Goal: Use online tool/utility: Utilize a website feature to perform a specific function

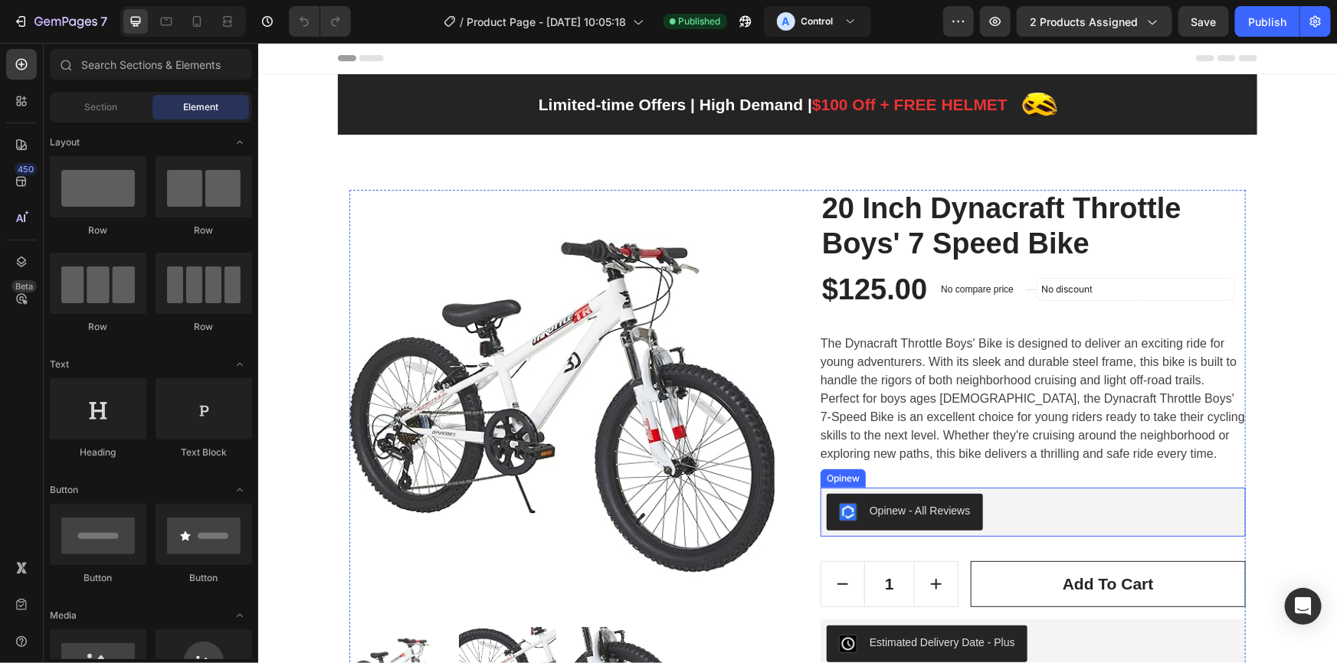
click at [1069, 514] on div "Opinew - All Reviews" at bounding box center [1032, 511] width 413 height 37
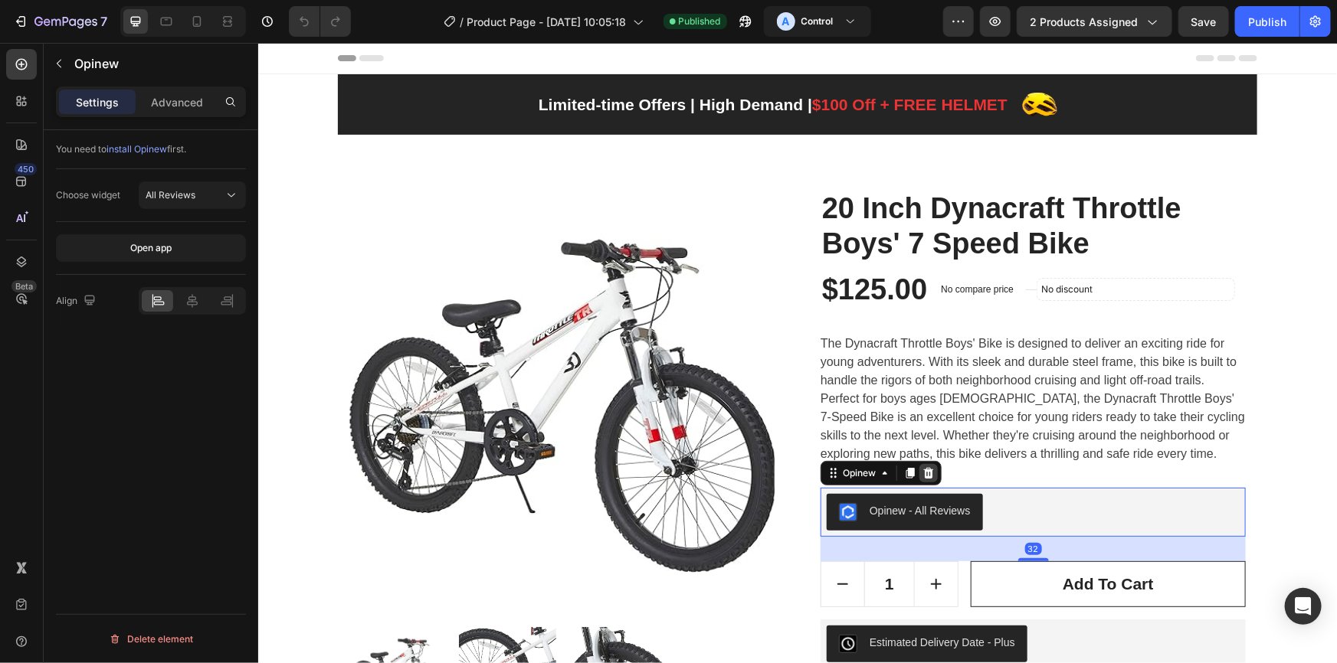
click at [927, 472] on icon at bounding box center [927, 472] width 12 height 12
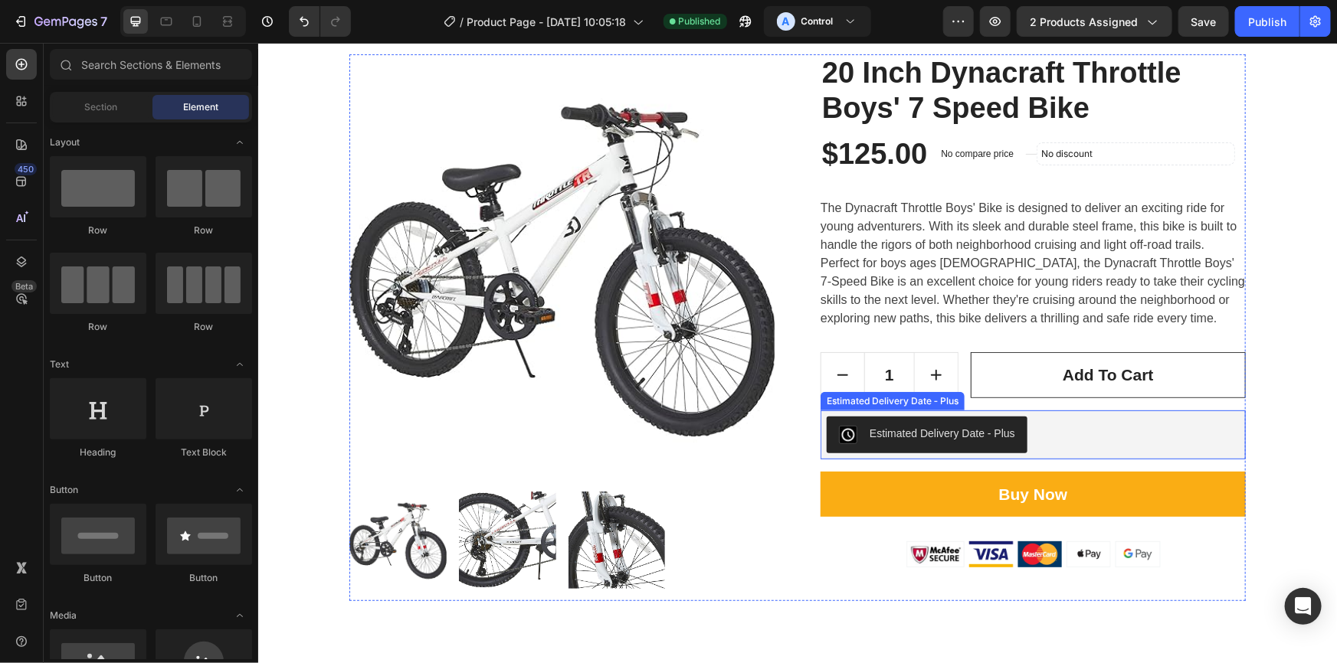
scroll to position [139, 0]
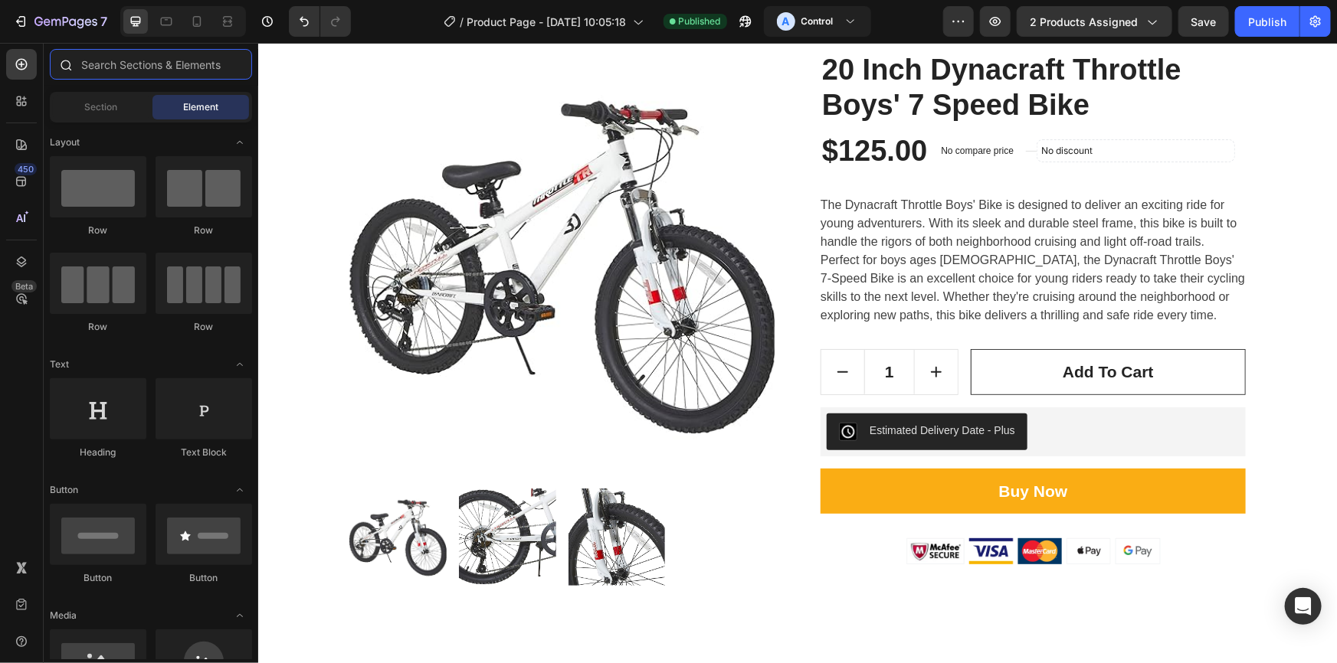
click at [126, 63] on input "text" at bounding box center [151, 64] width 202 height 31
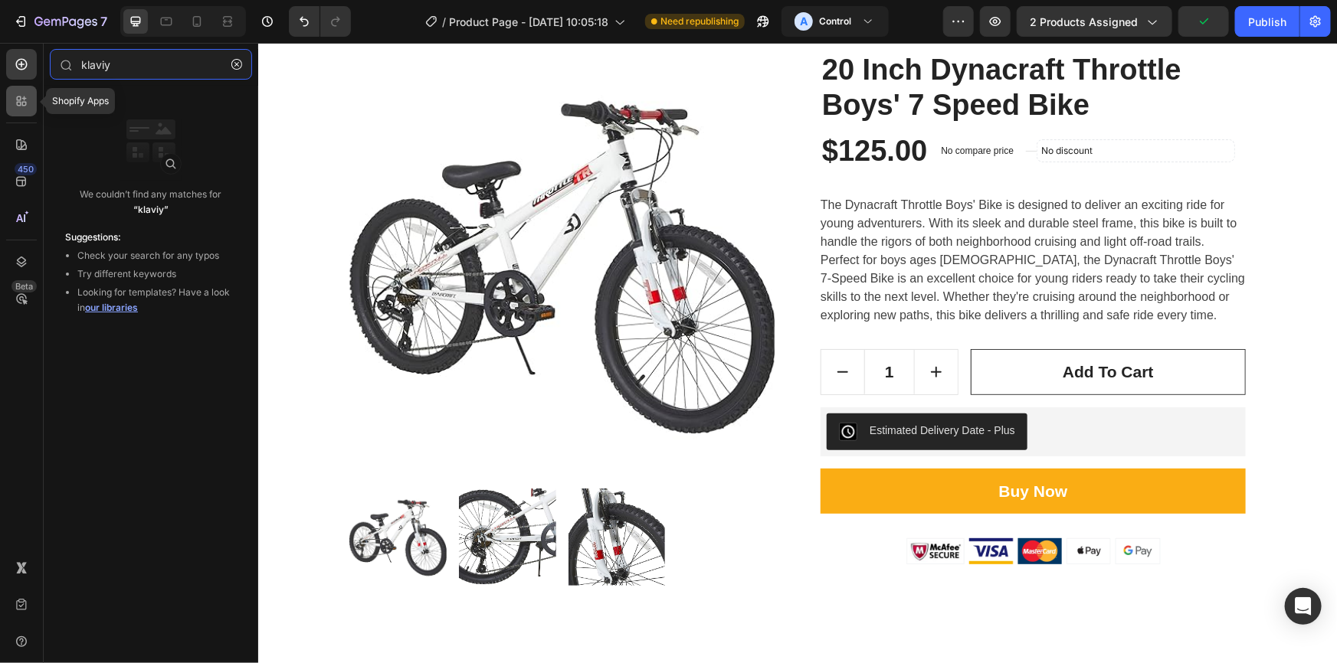
type input "klaviy"
click at [27, 100] on icon at bounding box center [21, 100] width 15 height 15
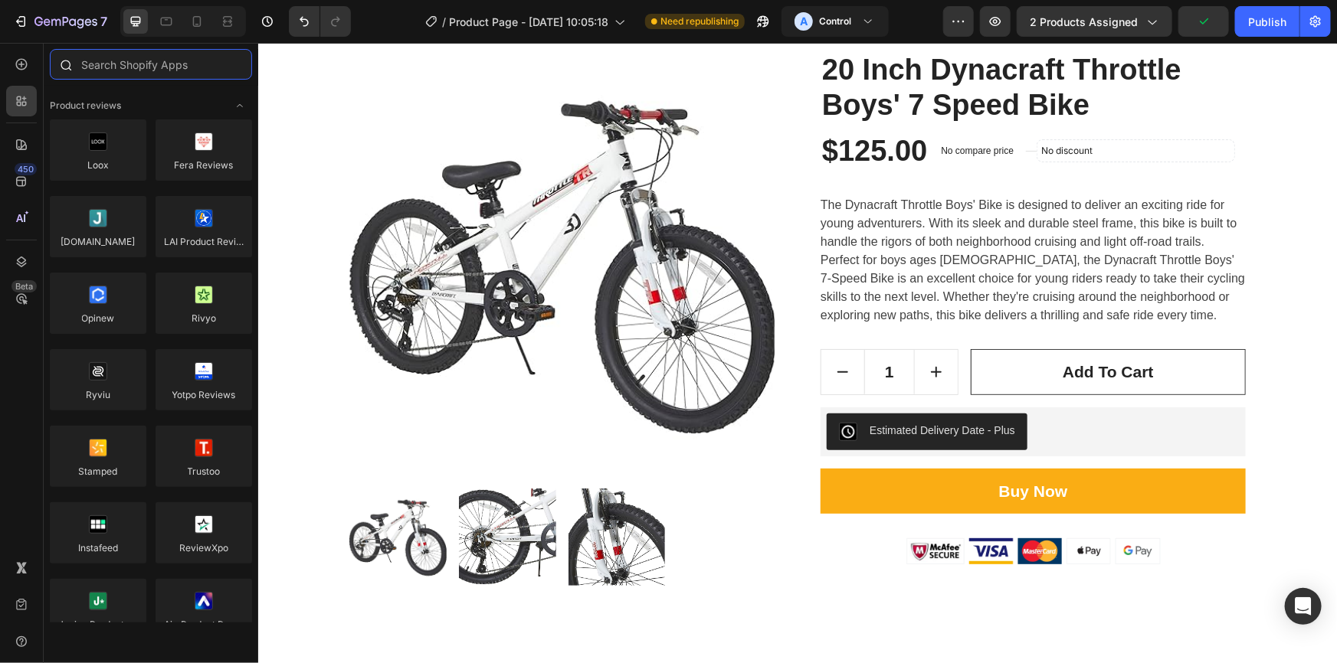
click at [161, 64] on input "text" at bounding box center [151, 64] width 202 height 31
type input "l"
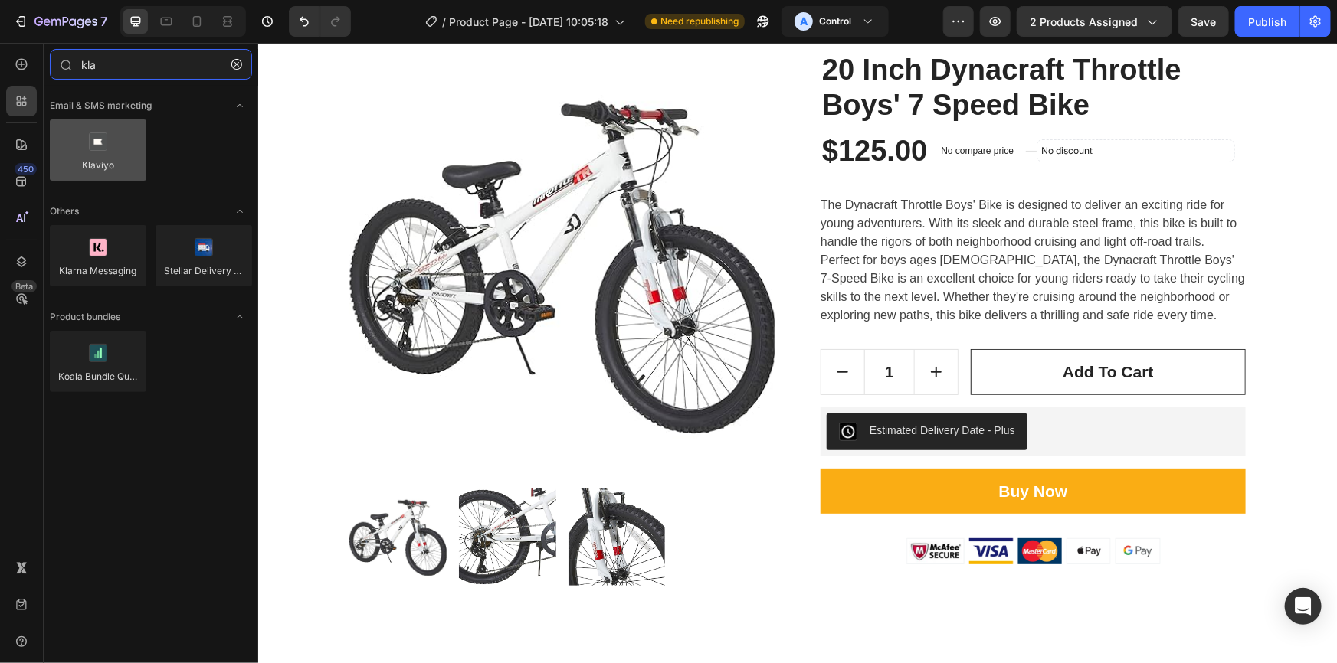
type input "kla"
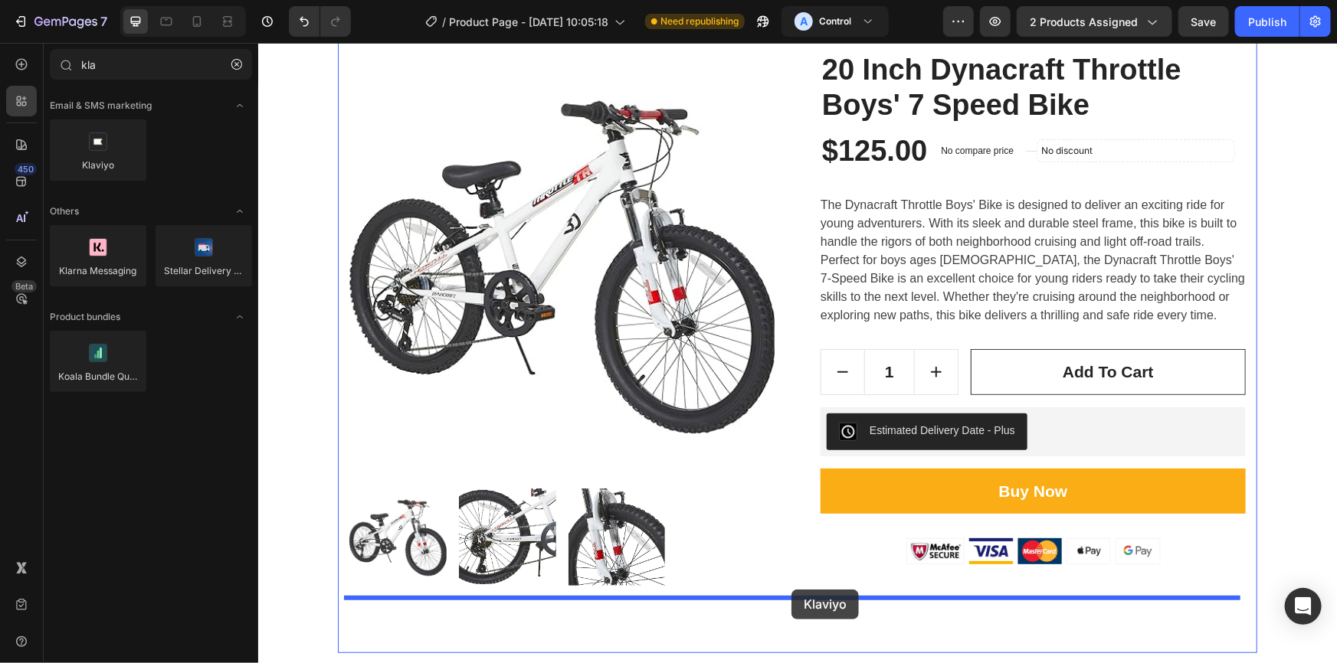
drag, startPoint x: 343, startPoint y: 190, endPoint x: 790, endPoint y: 589, distance: 599.5
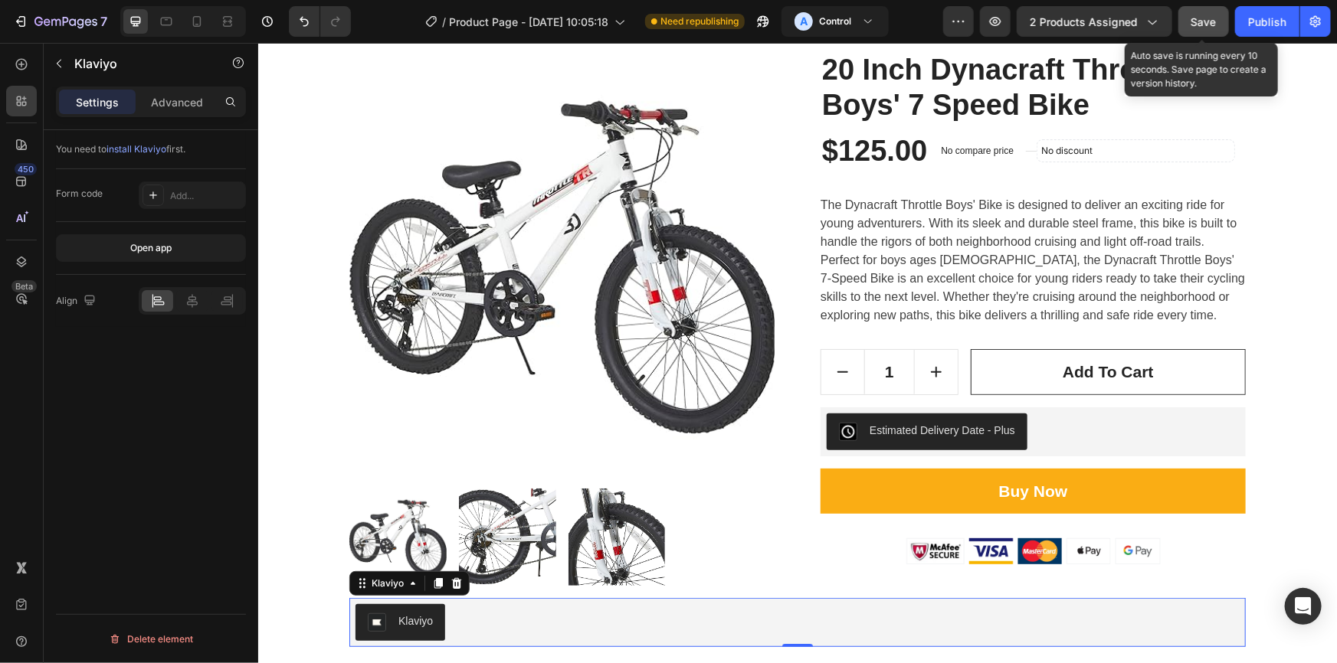
click at [1224, 30] on button "Save" at bounding box center [1203, 21] width 51 height 31
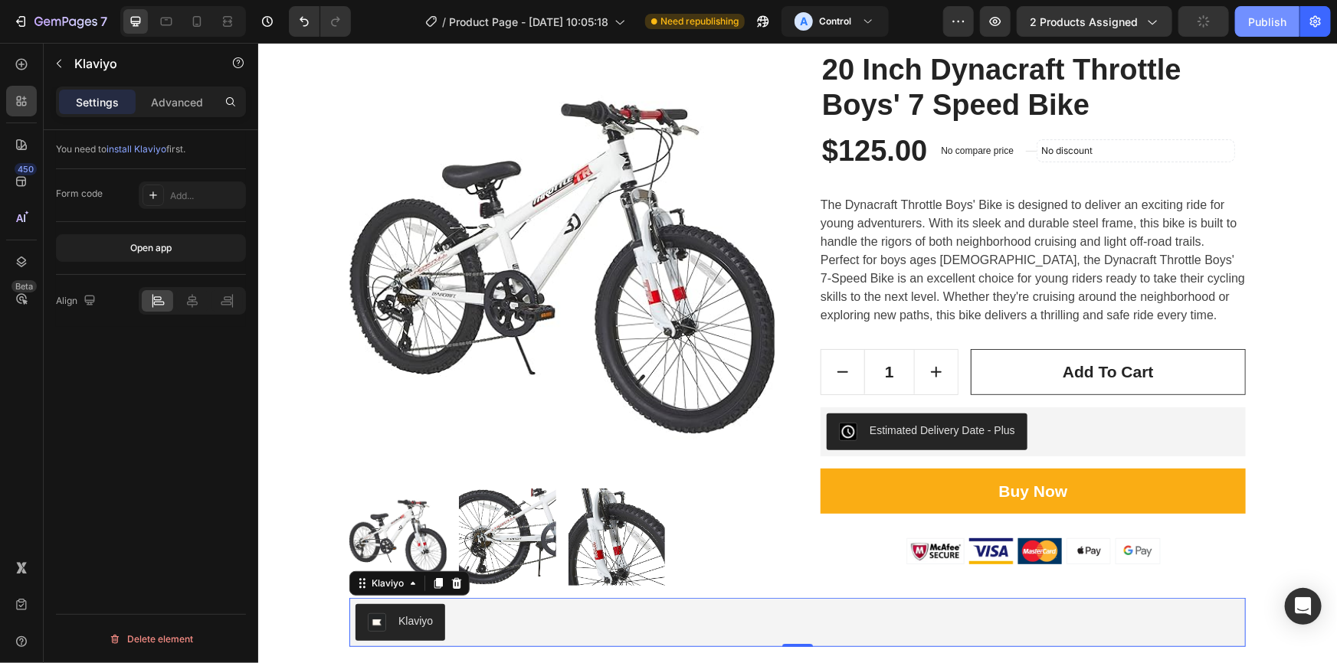
click at [1273, 17] on div "Publish" at bounding box center [1267, 22] width 38 height 16
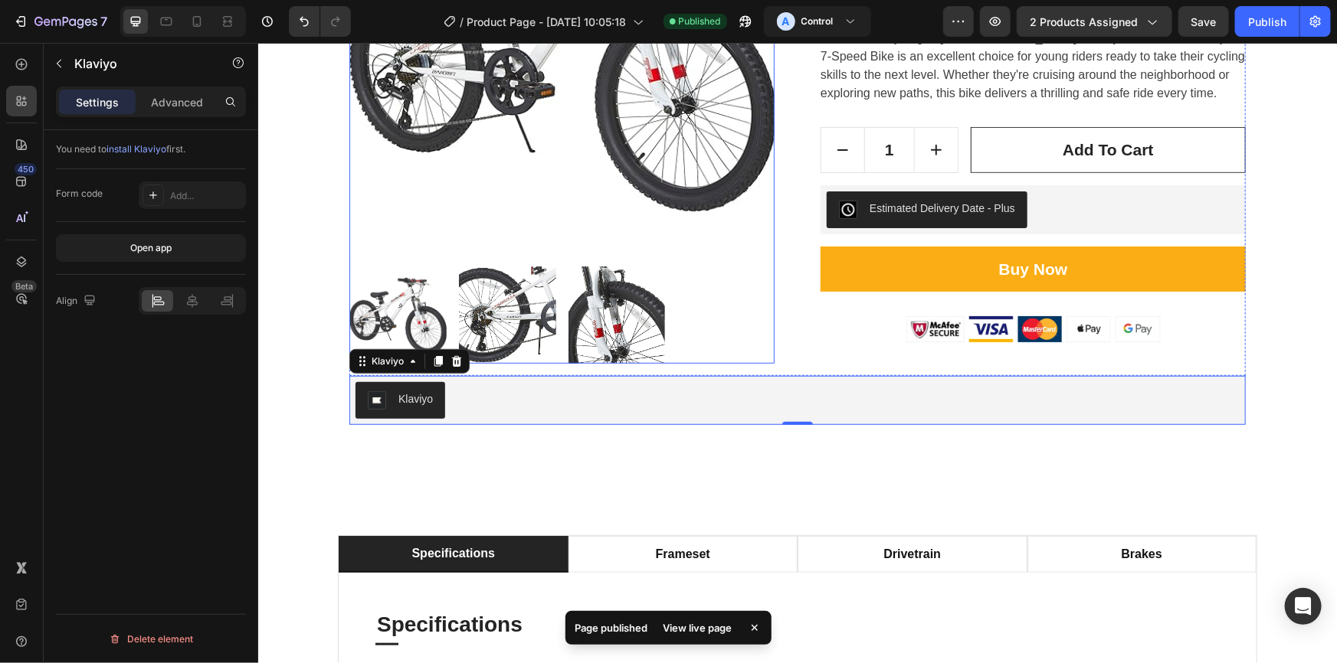
scroll to position [278, 0]
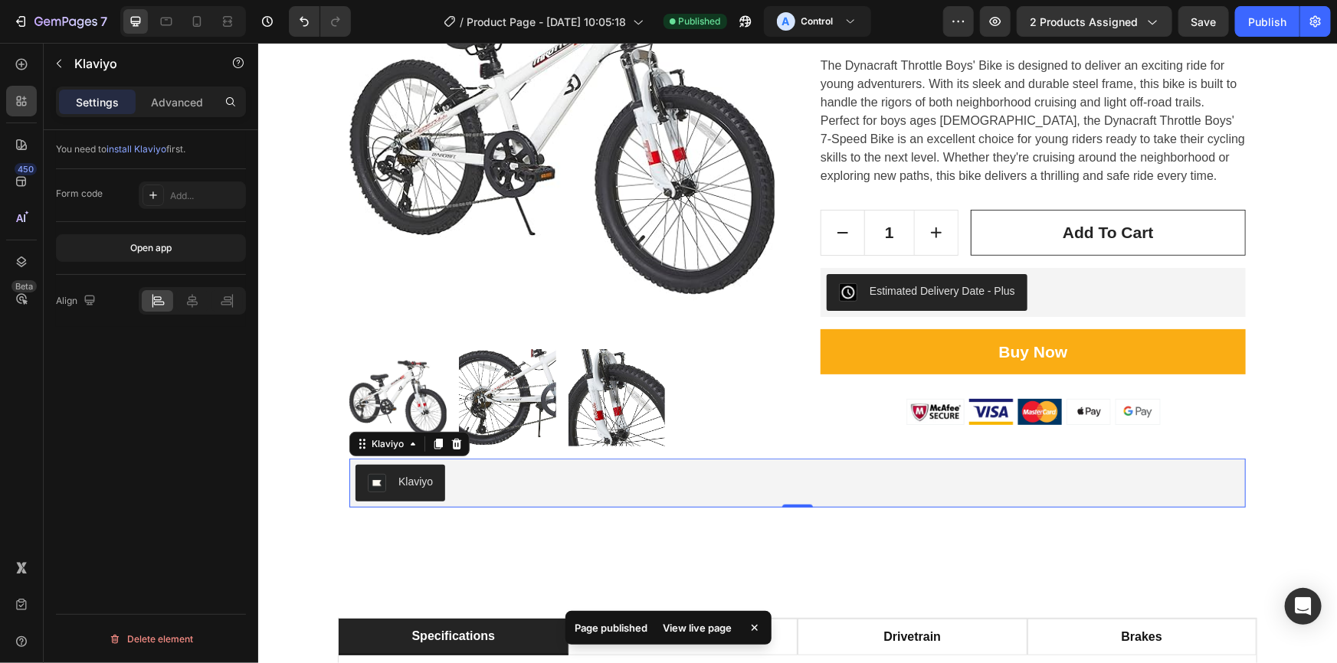
click at [568, 486] on div "Klaviyo" at bounding box center [797, 482] width 884 height 37
click at [192, 198] on div "Add..." at bounding box center [206, 196] width 72 height 14
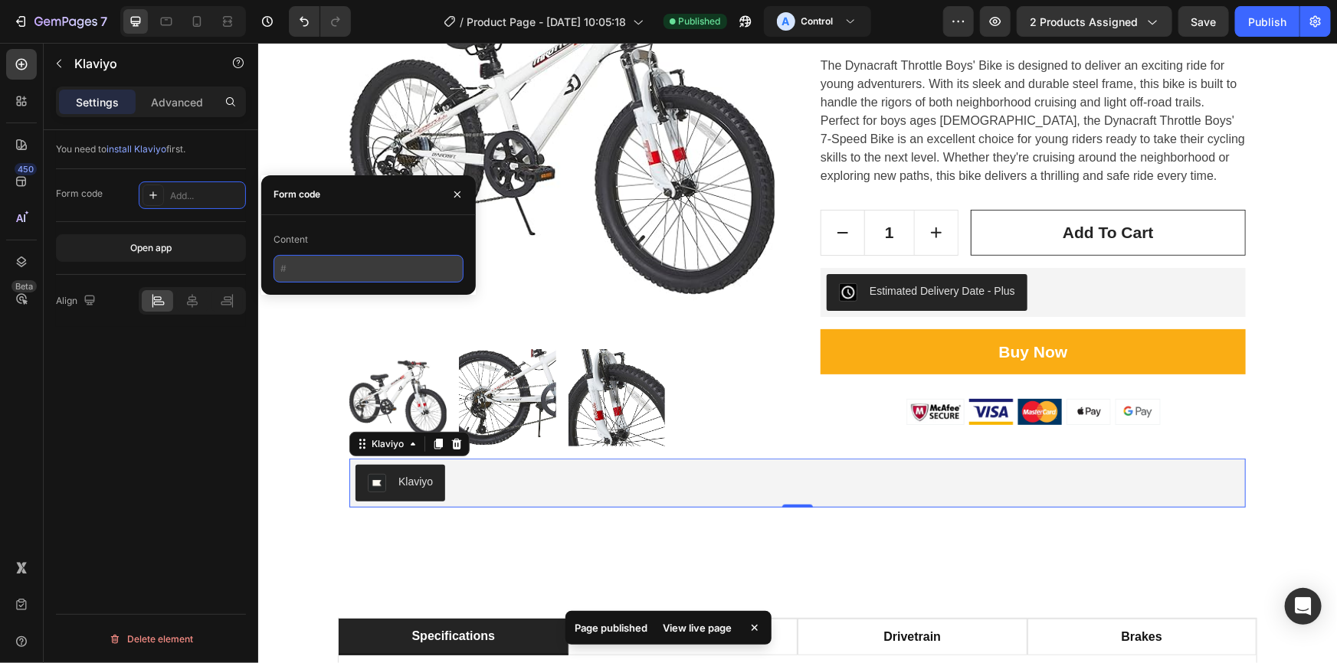
click at [330, 271] on input "text" at bounding box center [368, 269] width 190 height 28
paste input "<div class="klaviyo-form-WDihWU"></div>"
type input "<div class="klaviyo-form-WDihWU"></div>"
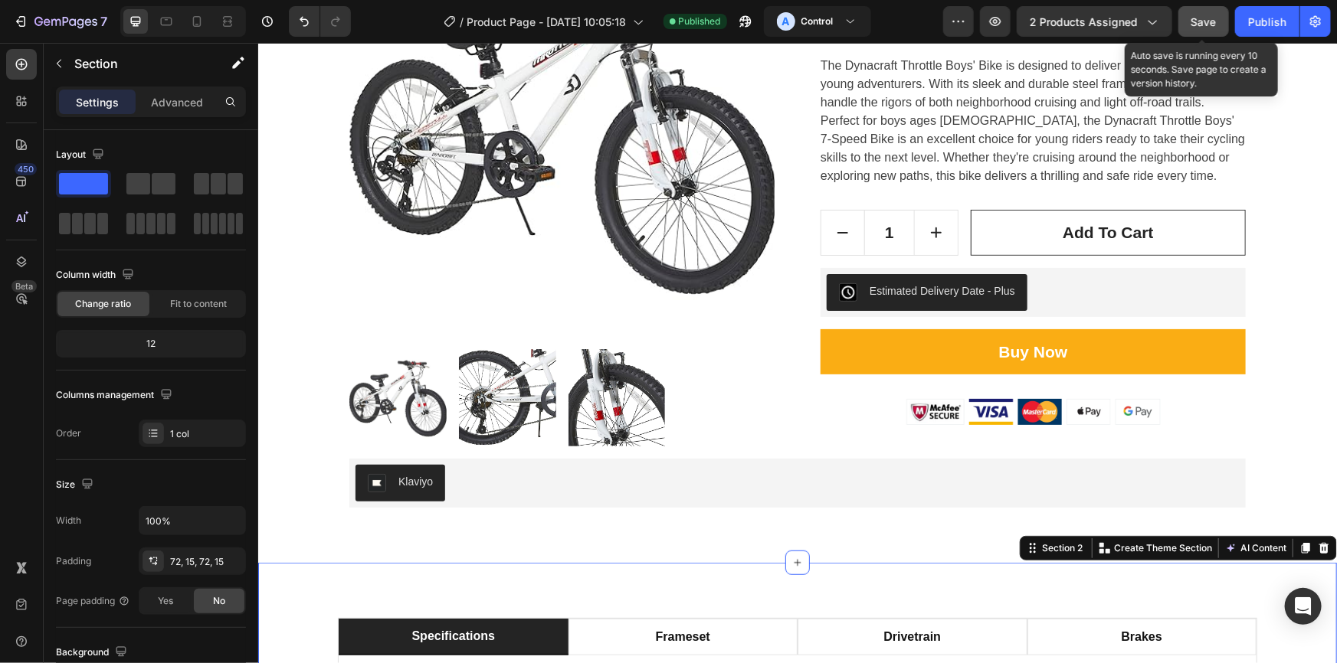
click at [1193, 10] on button "Save" at bounding box center [1203, 21] width 51 height 31
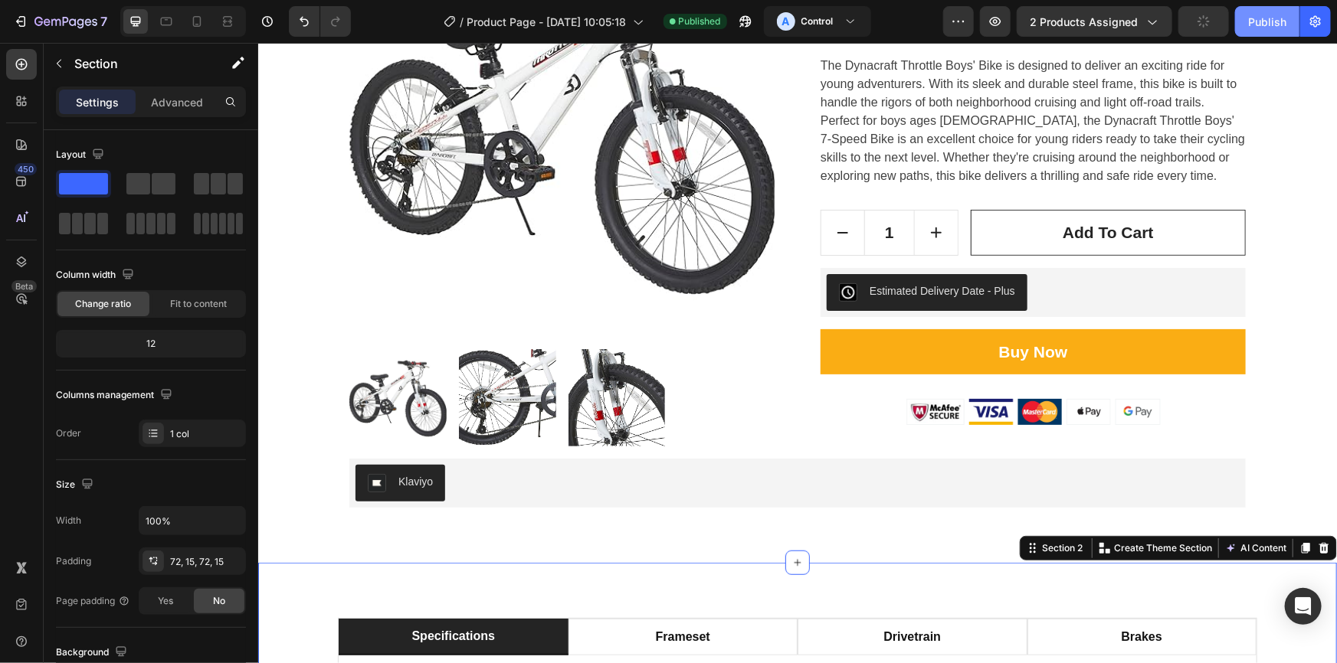
drag, startPoint x: 1275, startPoint y: 25, endPoint x: 996, endPoint y: 8, distance: 280.1
click at [1275, 25] on div "Publish" at bounding box center [1267, 22] width 38 height 16
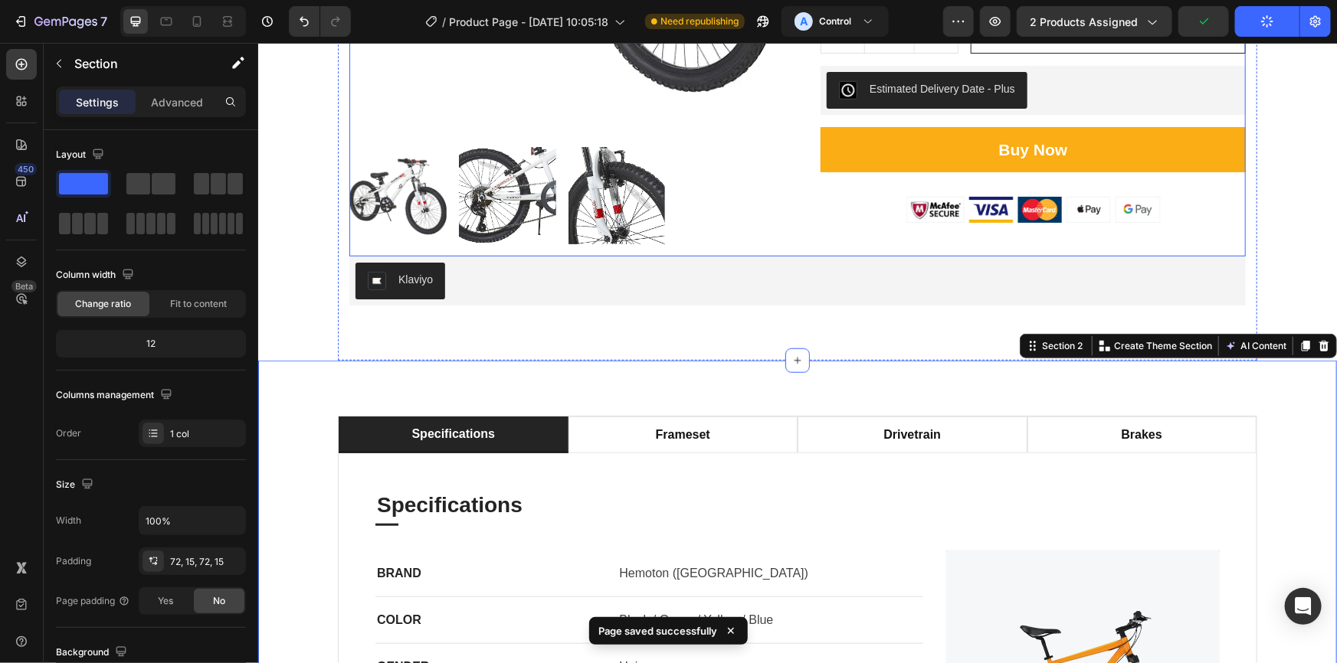
scroll to position [487, 0]
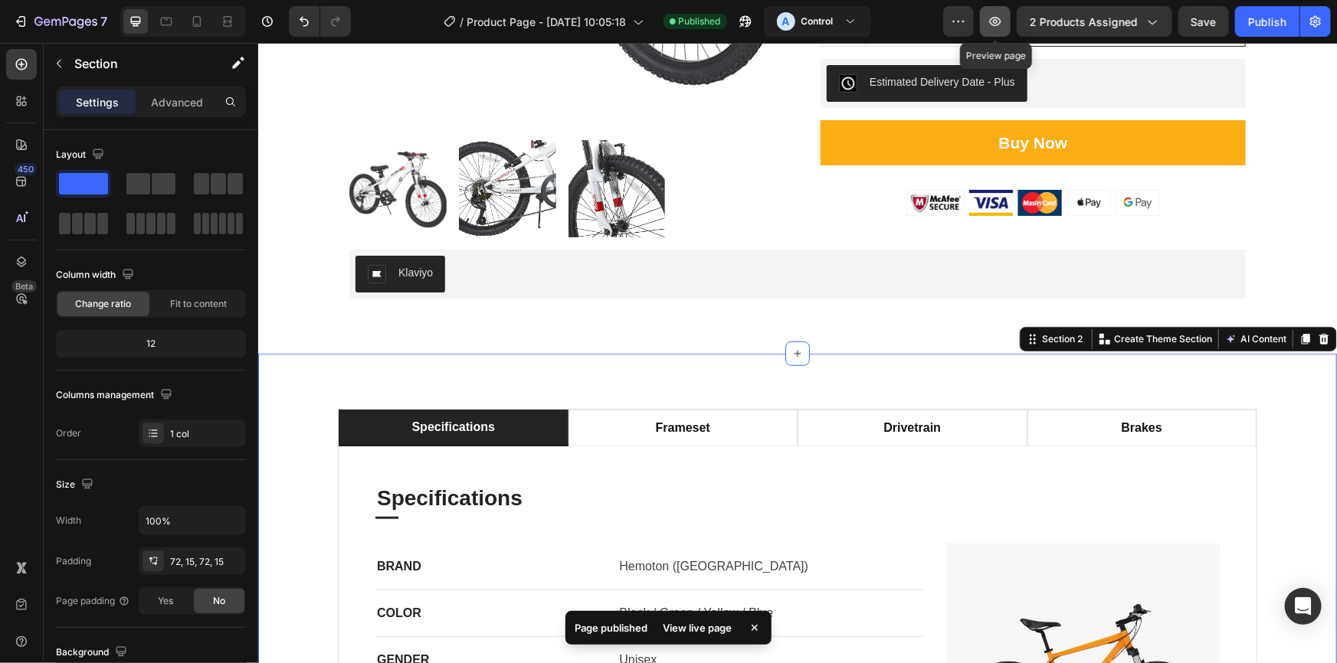
click at [1007, 22] on button "button" at bounding box center [995, 21] width 31 height 31
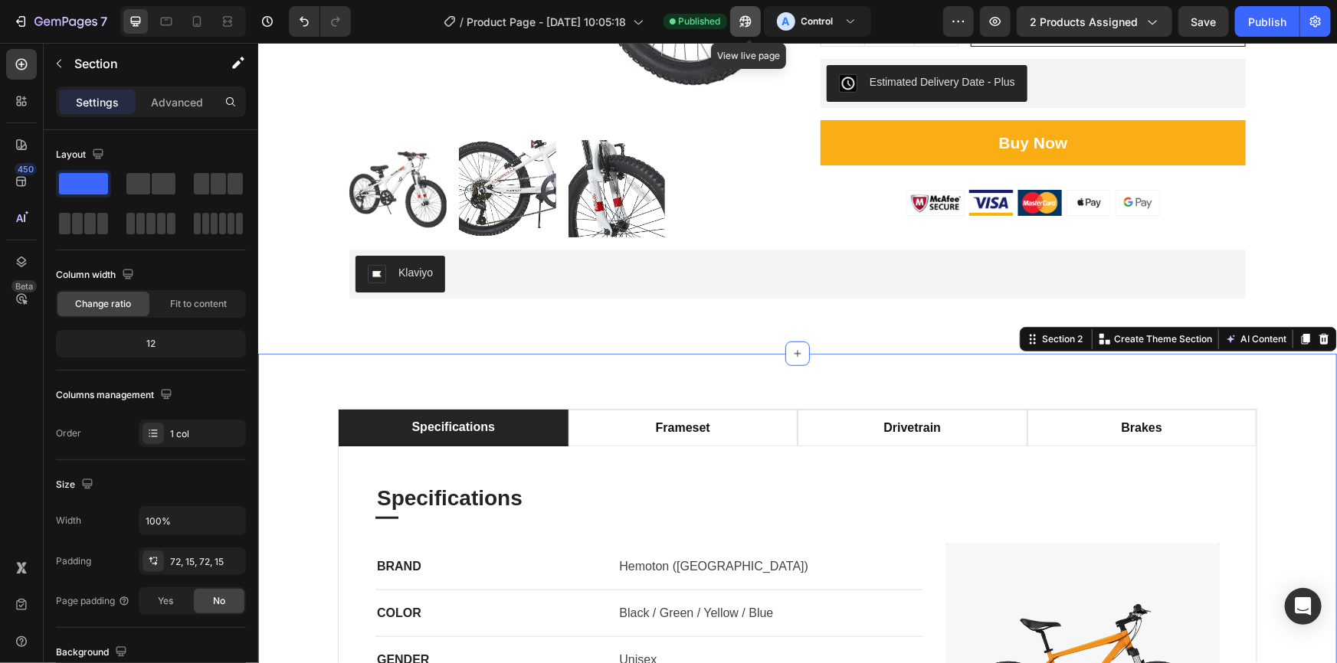
click at [753, 16] on icon "button" at bounding box center [745, 21] width 15 height 15
click at [751, 18] on icon "button" at bounding box center [745, 21] width 15 height 15
click at [581, 278] on div "Klaviyo" at bounding box center [797, 273] width 884 height 37
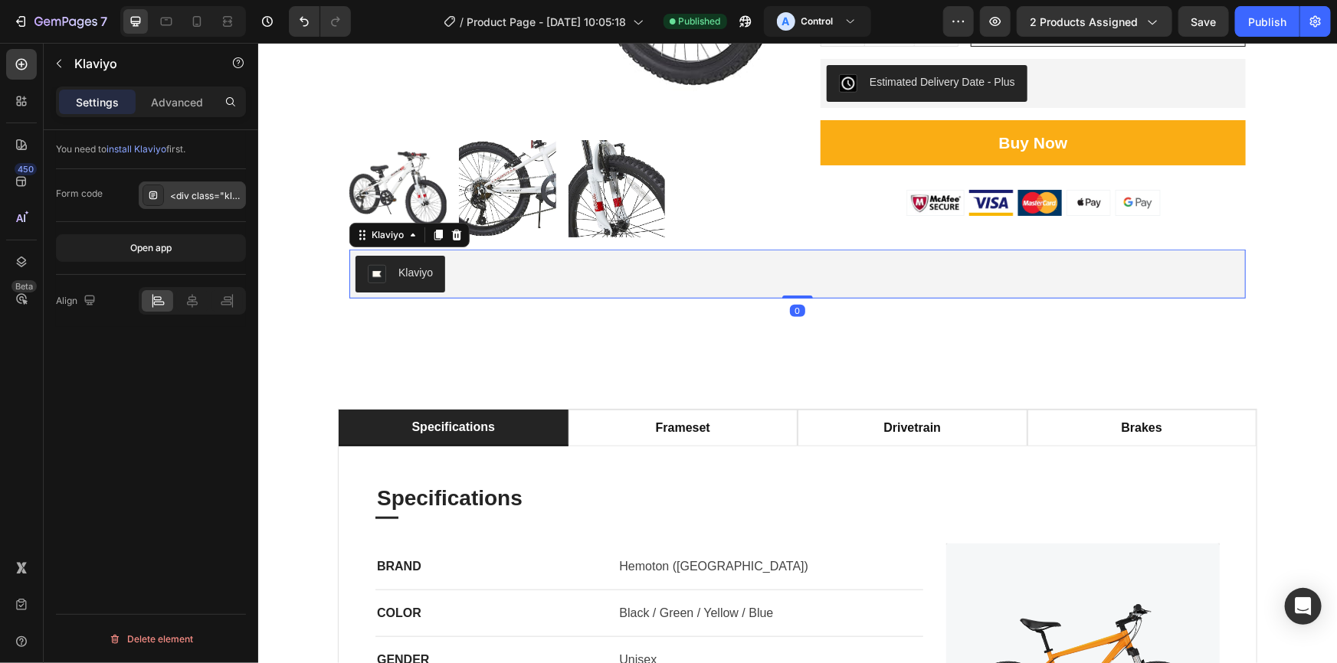
click at [187, 190] on div "<div class="klaviyo-form-WDihWU"></div>" at bounding box center [206, 196] width 72 height 14
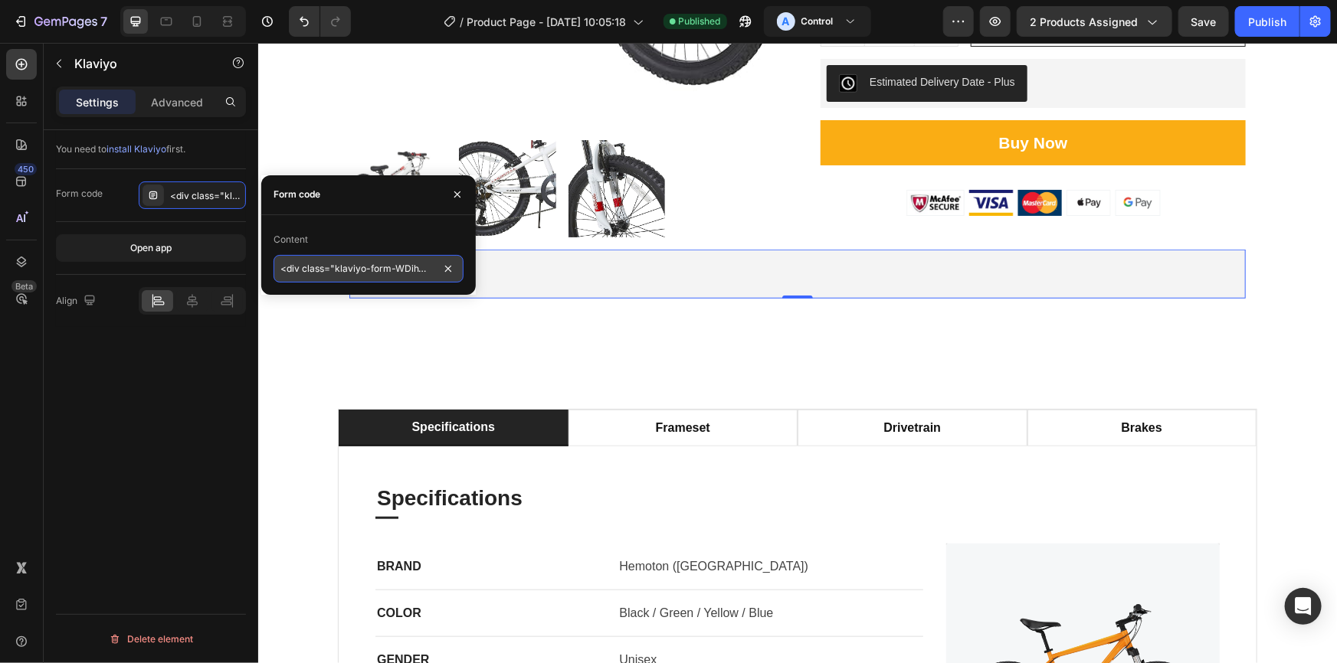
click at [363, 273] on input "<div class="klaviyo-form-WDihWU"></div>" at bounding box center [368, 269] width 190 height 28
click at [391, 272] on input "<div class="klaviyo-form-WDihWU"></div>" at bounding box center [368, 269] width 190 height 28
click at [398, 269] on input "<div class="klaviyo-form-WDihWU"></div>" at bounding box center [368, 269] width 190 height 28
click at [413, 270] on input "<div class="klaviyo-form-WDihWU"></div>" at bounding box center [368, 269] width 190 height 28
click at [418, 270] on input "<div class="klaviyo-form-WDihWU"></div>" at bounding box center [368, 269] width 190 height 28
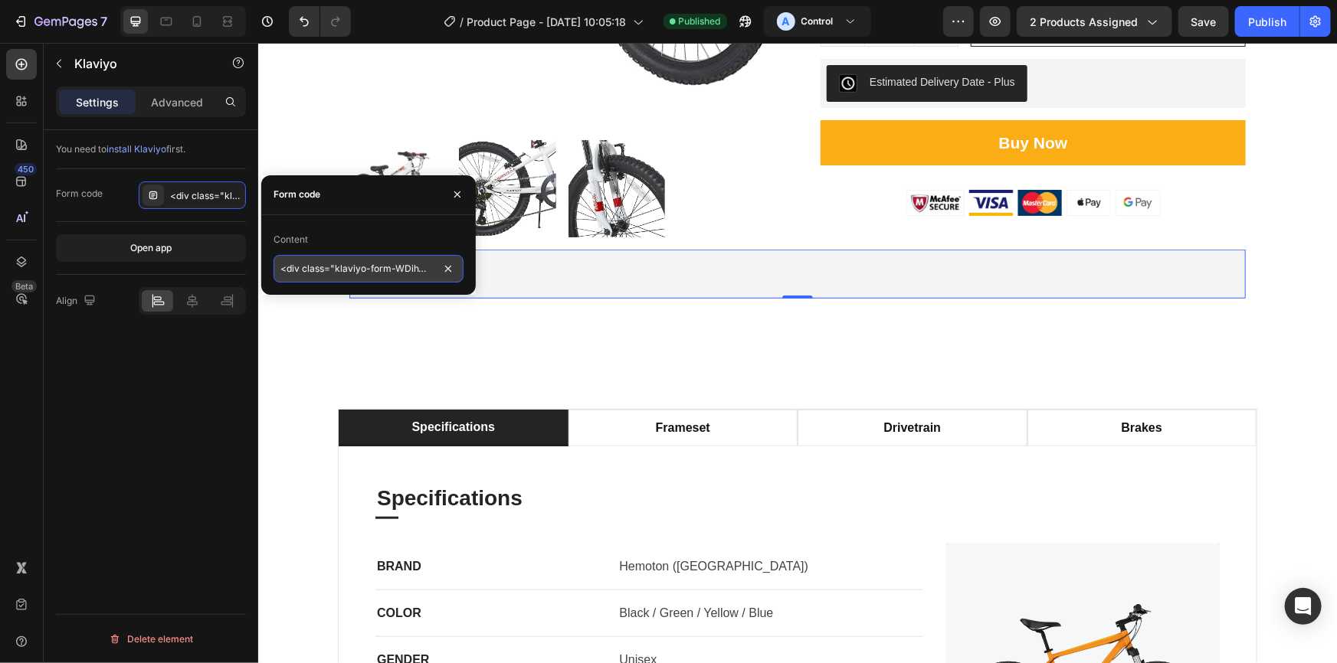
click at [340, 267] on input "<div class="klaviyo-form-WDihWU"></div>" at bounding box center [368, 269] width 190 height 28
click at [401, 268] on input "<div class="klaviyo-form-WDihWU"></div>" at bounding box center [368, 269] width 190 height 28
drag, startPoint x: 394, startPoint y: 269, endPoint x: 184, endPoint y: 283, distance: 211.1
click at [184, 283] on div "450 Beta kla Sections(0) Elements(9) We couldn’t find any matches for “kla” Sug…" at bounding box center [129, 353] width 258 height 620
drag, startPoint x: 380, startPoint y: 275, endPoint x: 319, endPoint y: 277, distance: 61.3
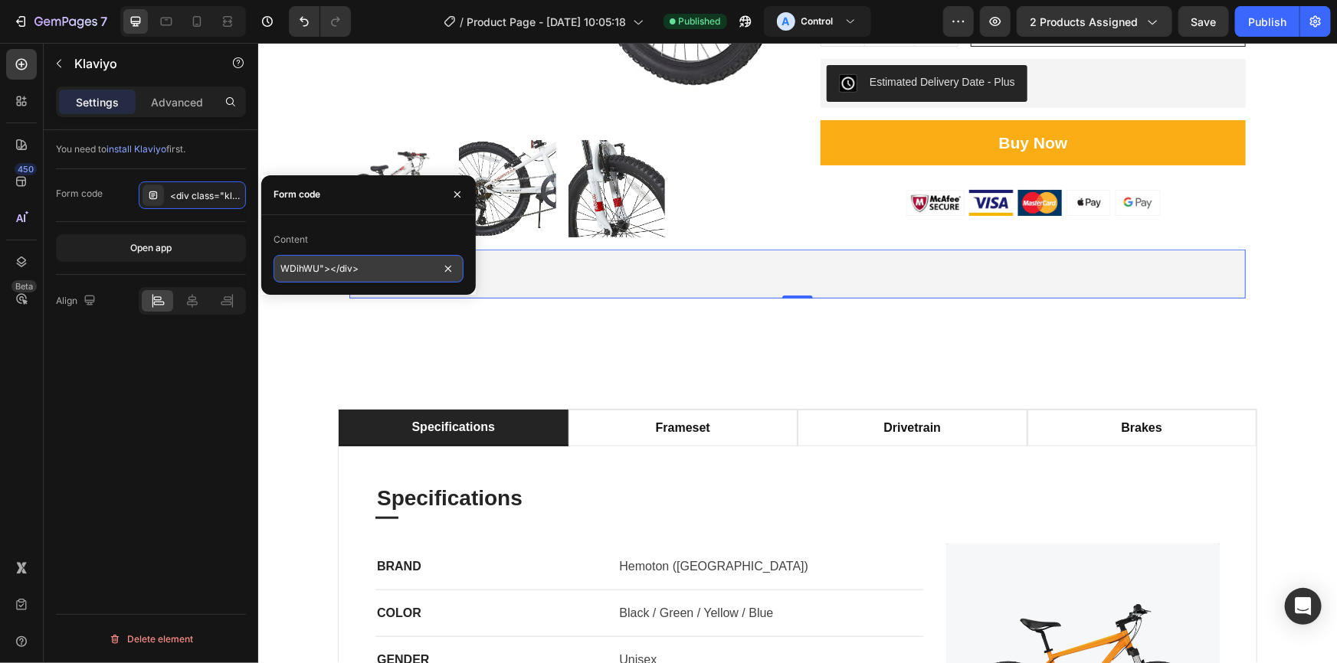
click at [319, 277] on input "WDihWU"></div>" at bounding box center [368, 269] width 190 height 28
type input "WDihWU"
click at [545, 267] on div "Klaviyo" at bounding box center [797, 273] width 884 height 37
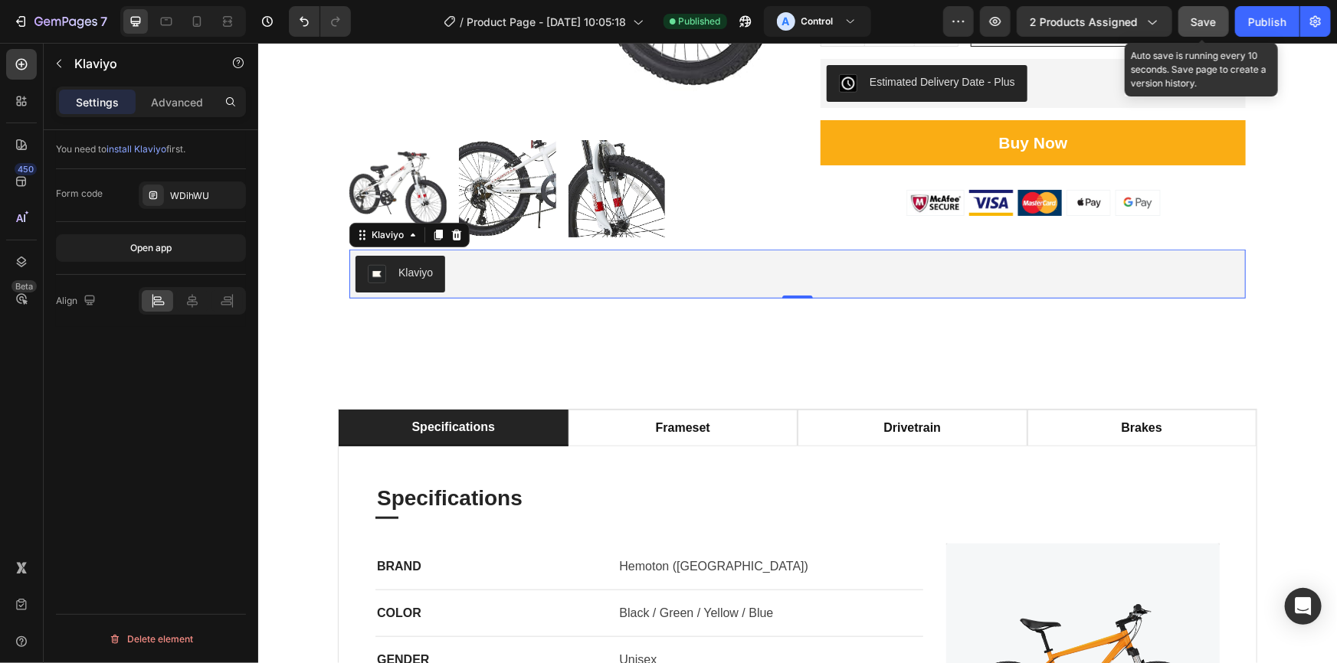
click at [1200, 25] on span "Save" at bounding box center [1203, 21] width 25 height 13
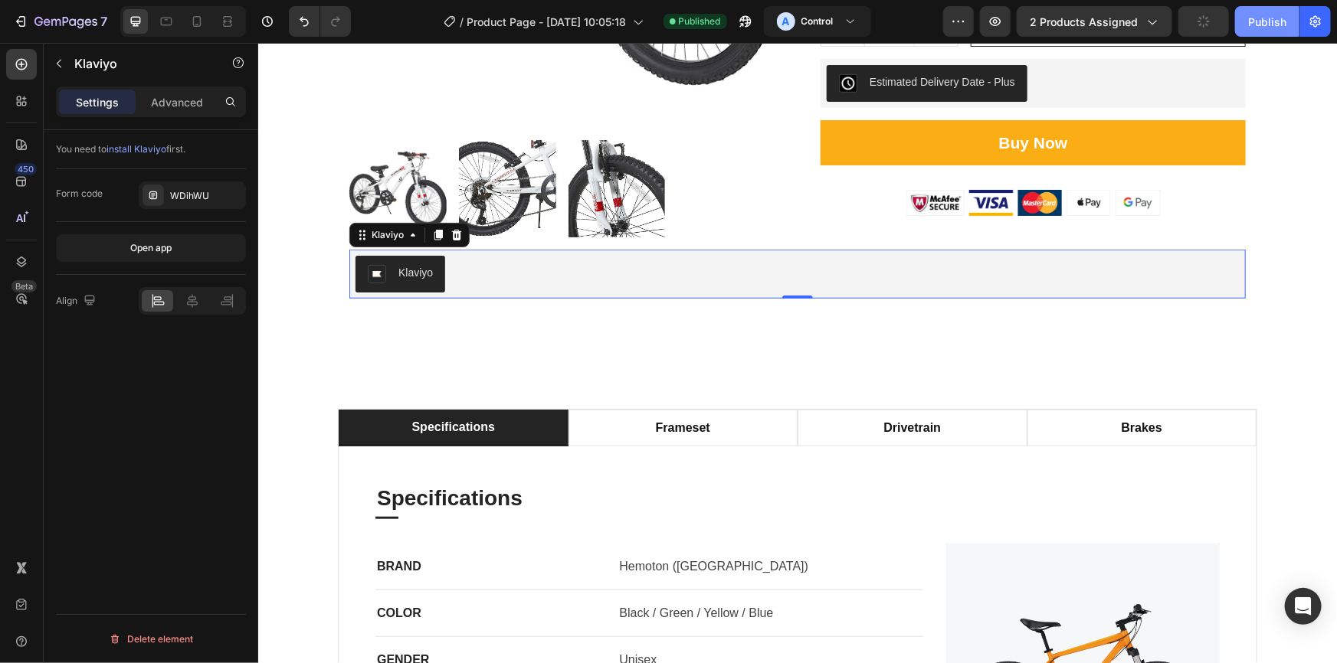
click at [1260, 22] on div "Publish" at bounding box center [1267, 22] width 38 height 16
click at [751, 22] on icon "button" at bounding box center [745, 21] width 15 height 15
click at [451, 234] on icon at bounding box center [456, 234] width 10 height 11
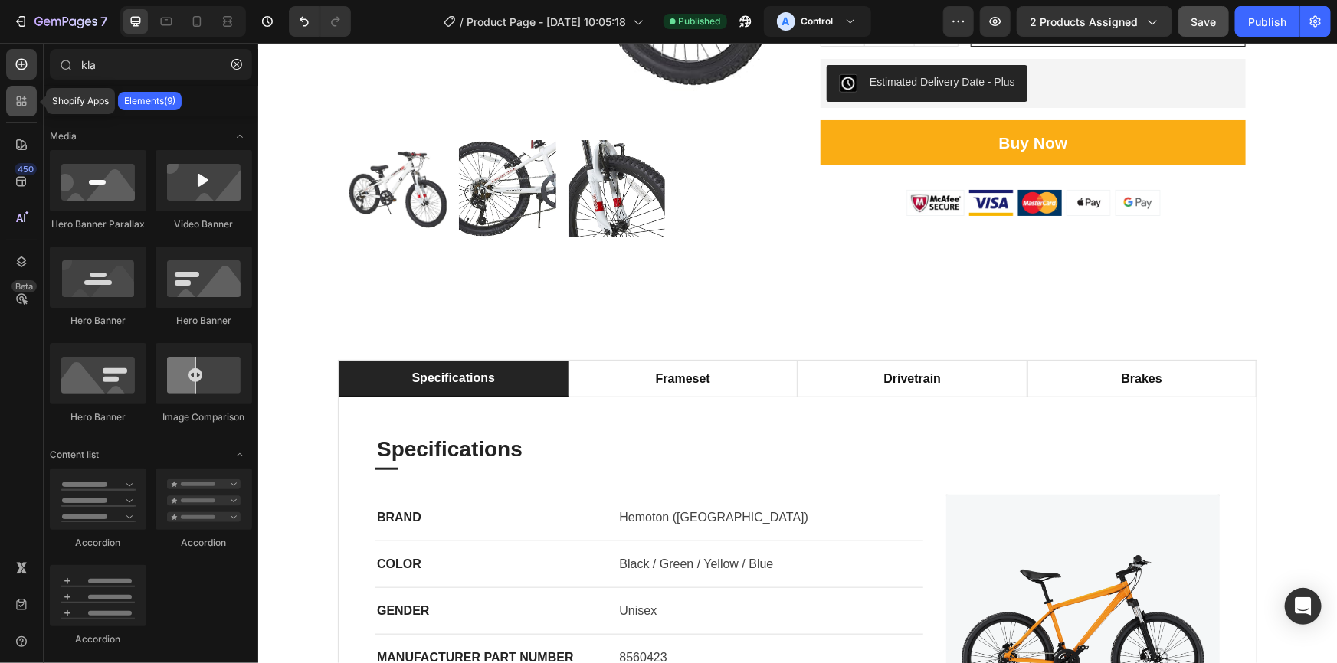
click at [21, 97] on icon at bounding box center [21, 100] width 15 height 15
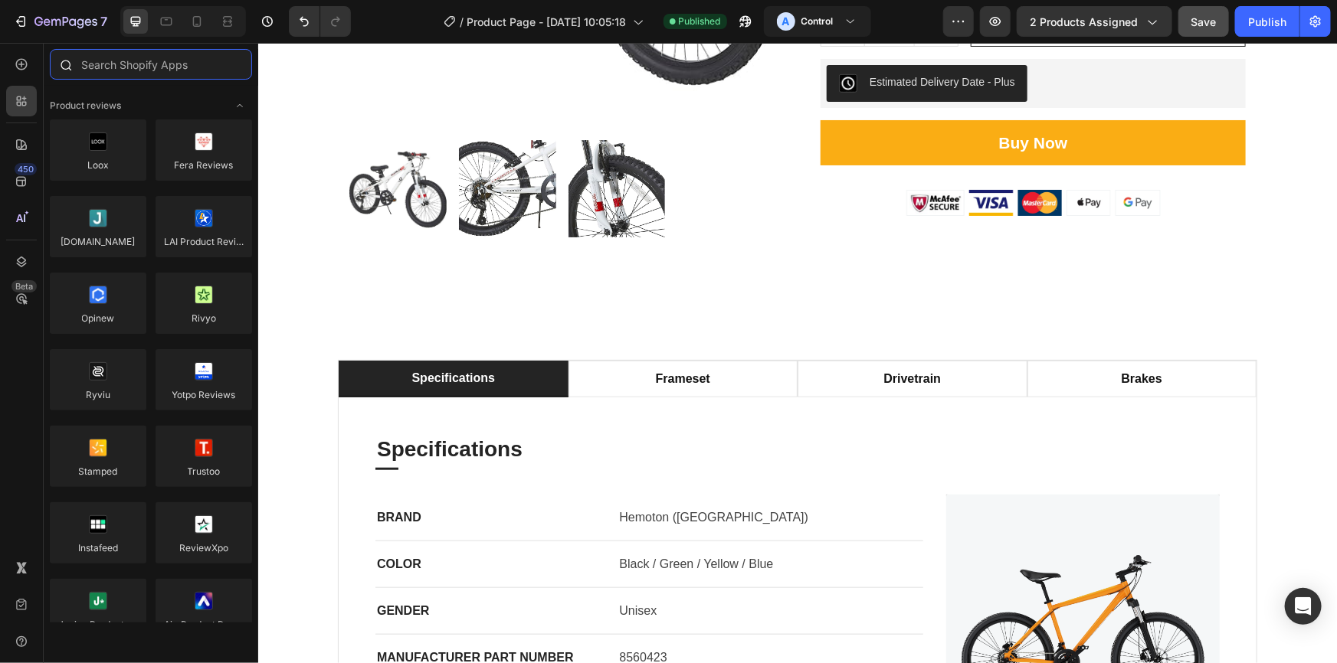
click at [138, 67] on input "text" at bounding box center [151, 64] width 202 height 31
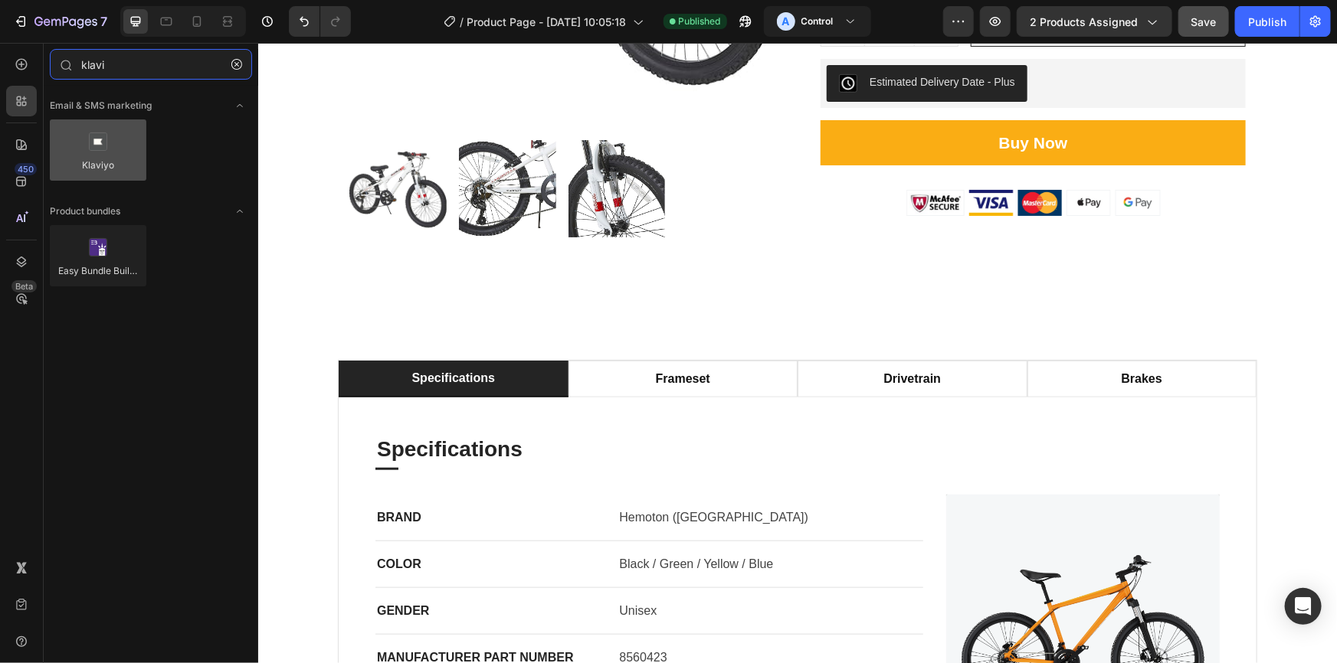
type input "klavi"
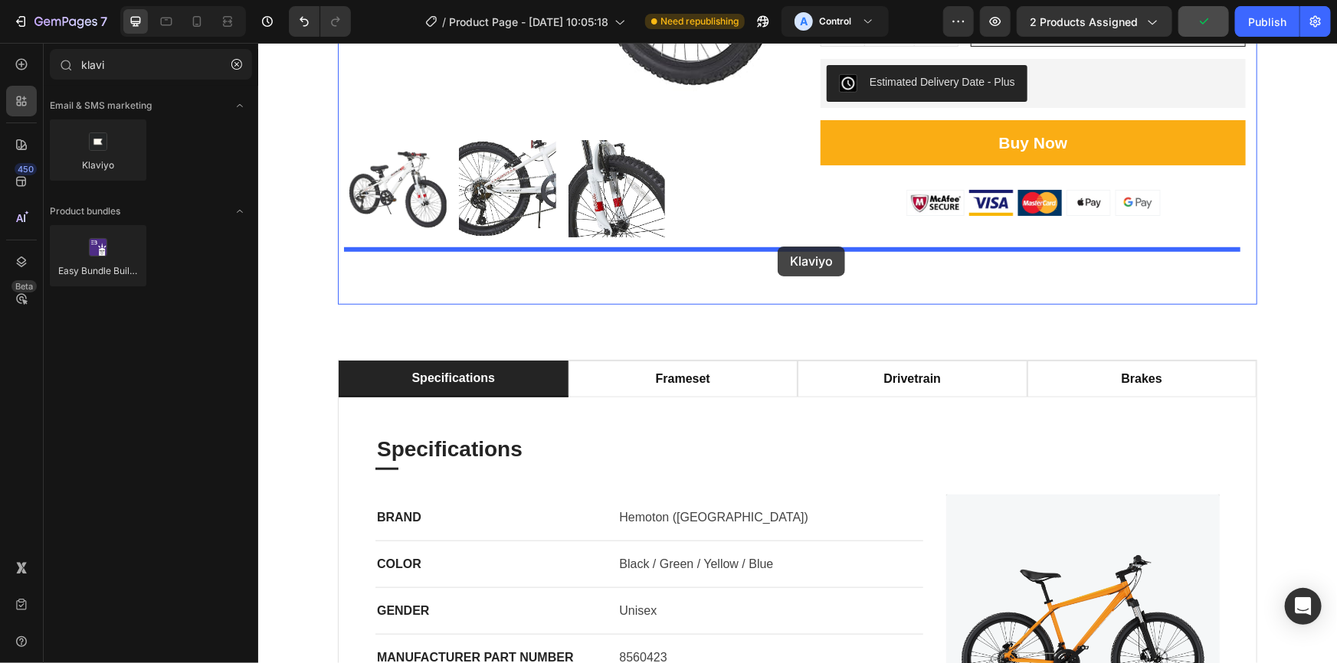
drag, startPoint x: 344, startPoint y: 192, endPoint x: 777, endPoint y: 246, distance: 436.1
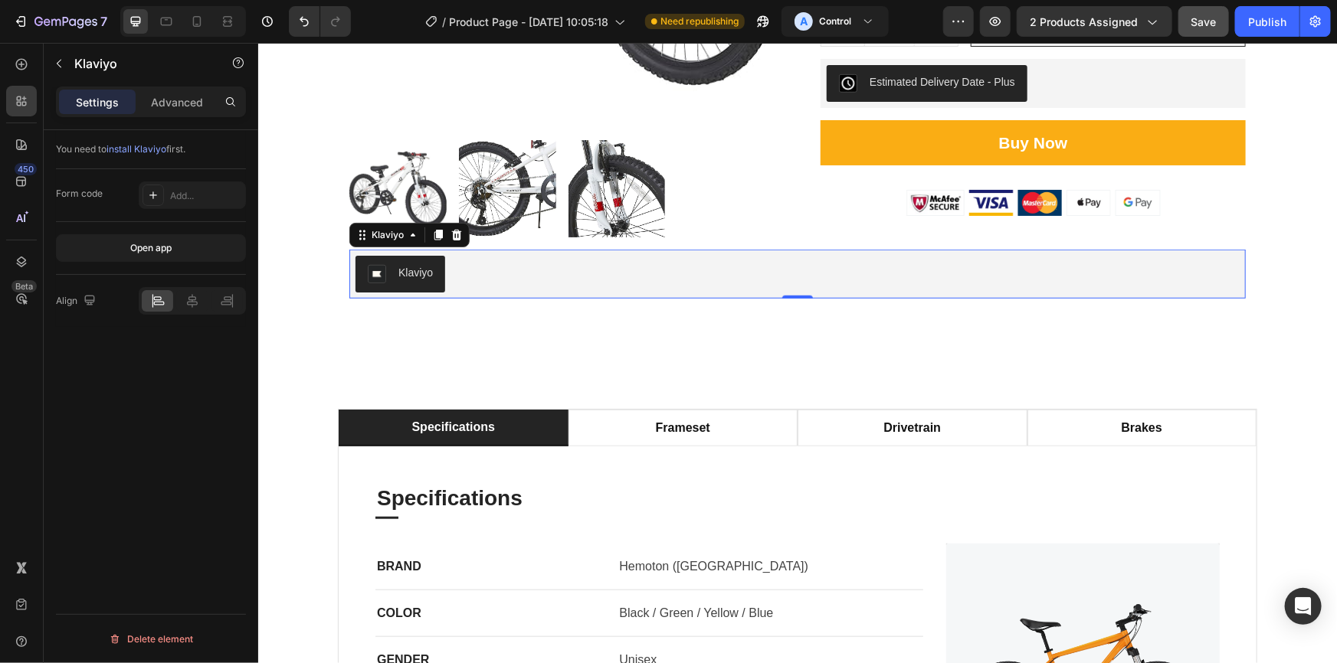
click at [510, 270] on div "Klaviyo" at bounding box center [797, 273] width 884 height 37
click at [227, 193] on div "Add..." at bounding box center [206, 196] width 72 height 14
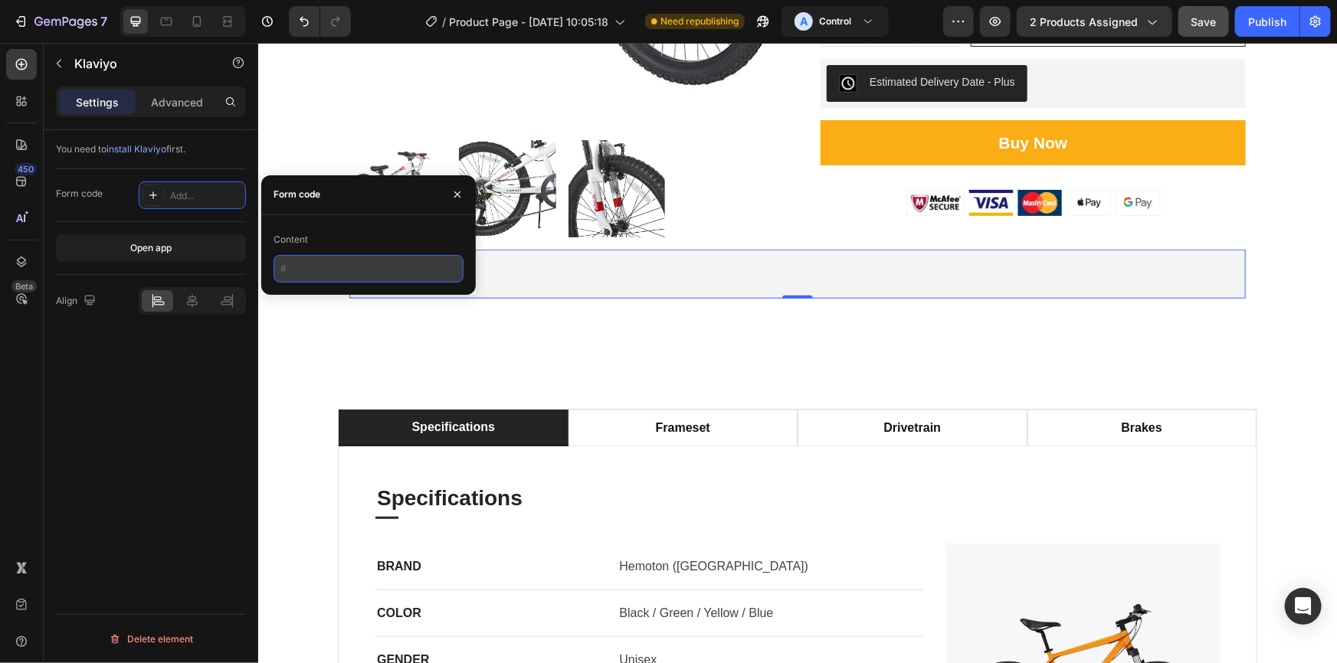
click at [335, 265] on input "text" at bounding box center [368, 269] width 190 height 28
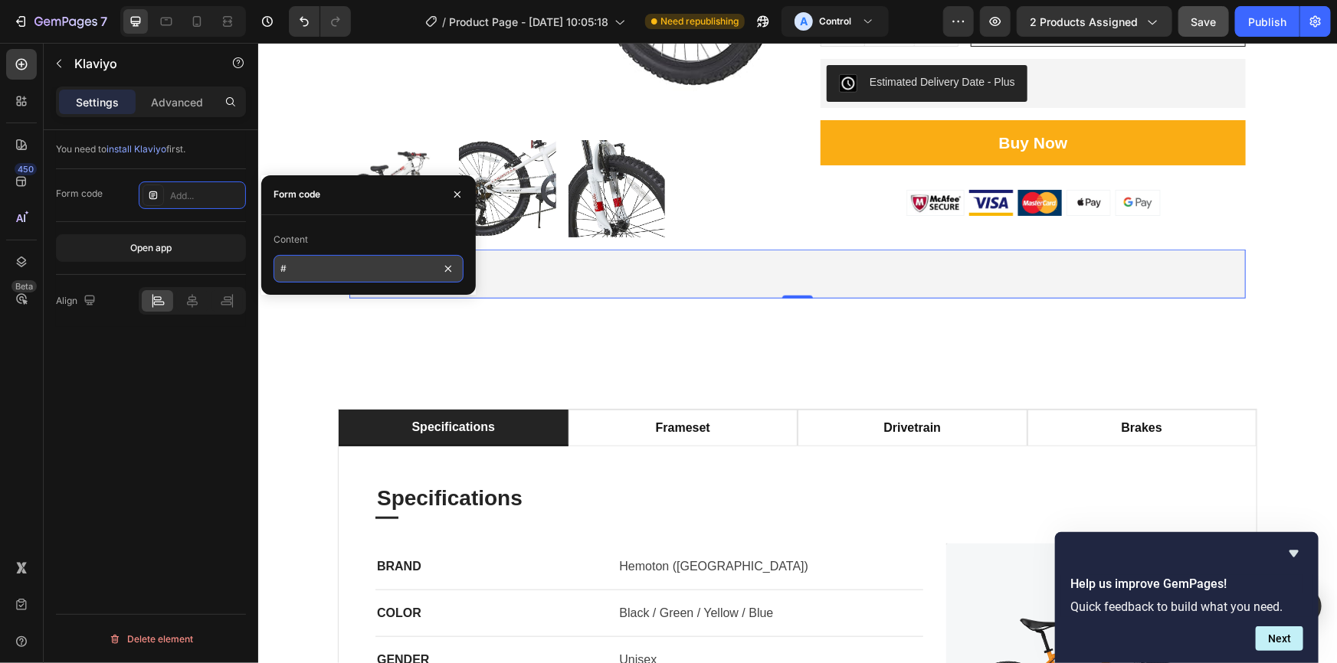
click at [321, 266] on input "#" at bounding box center [368, 269] width 190 height 28
paste input "<div class="klaviyo-form-WDihWU"></div>"
drag, startPoint x: 353, startPoint y: 270, endPoint x: 286, endPoint y: 270, distance: 66.6
click at [286, 270] on input "#<div class="klaviyo-form-WDihWU"></div>" at bounding box center [368, 269] width 190 height 28
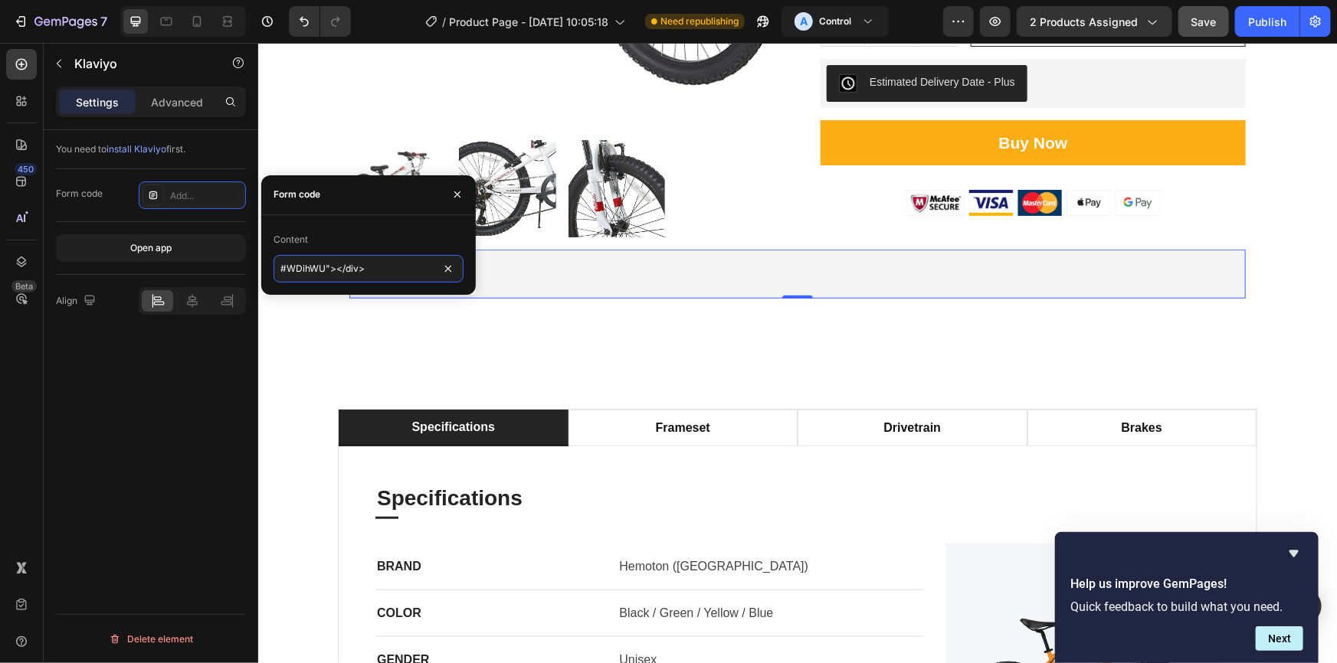
drag, startPoint x: 328, startPoint y: 270, endPoint x: 422, endPoint y: 283, distance: 95.1
click at [421, 282] on input "#WDihWU"></div>" at bounding box center [368, 269] width 190 height 28
type input "#WDihWU"
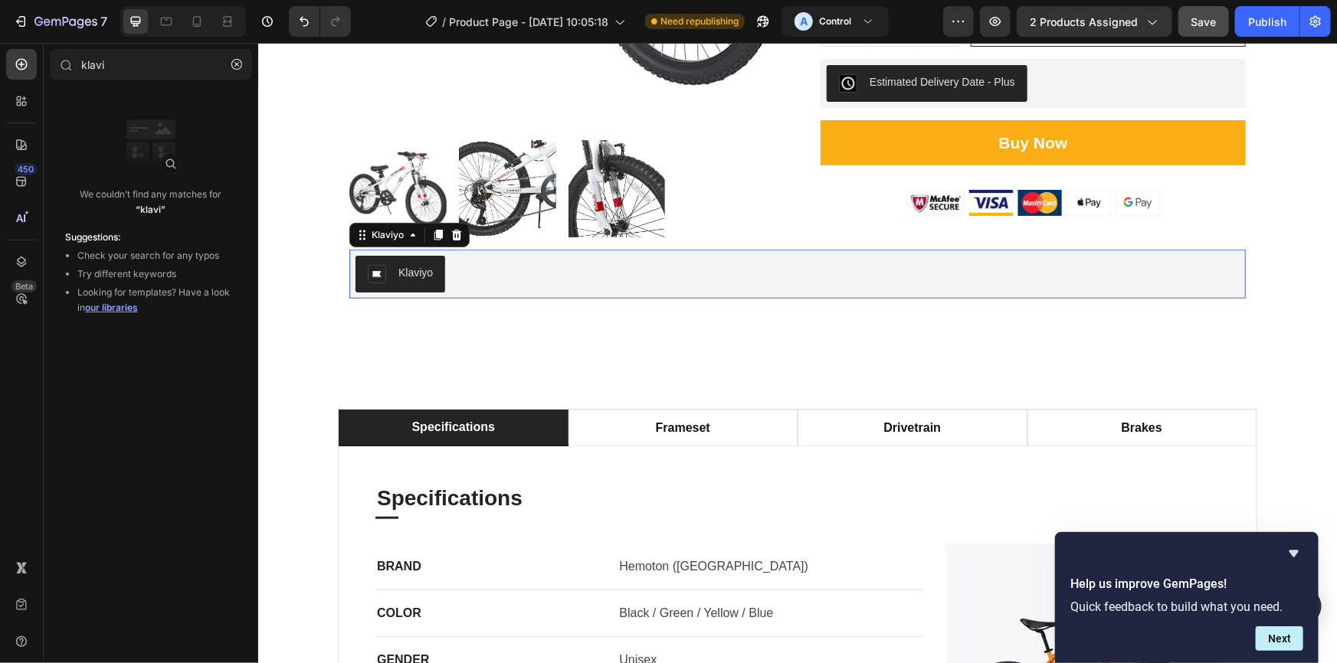
click at [533, 265] on div "Klaviyo" at bounding box center [797, 273] width 884 height 37
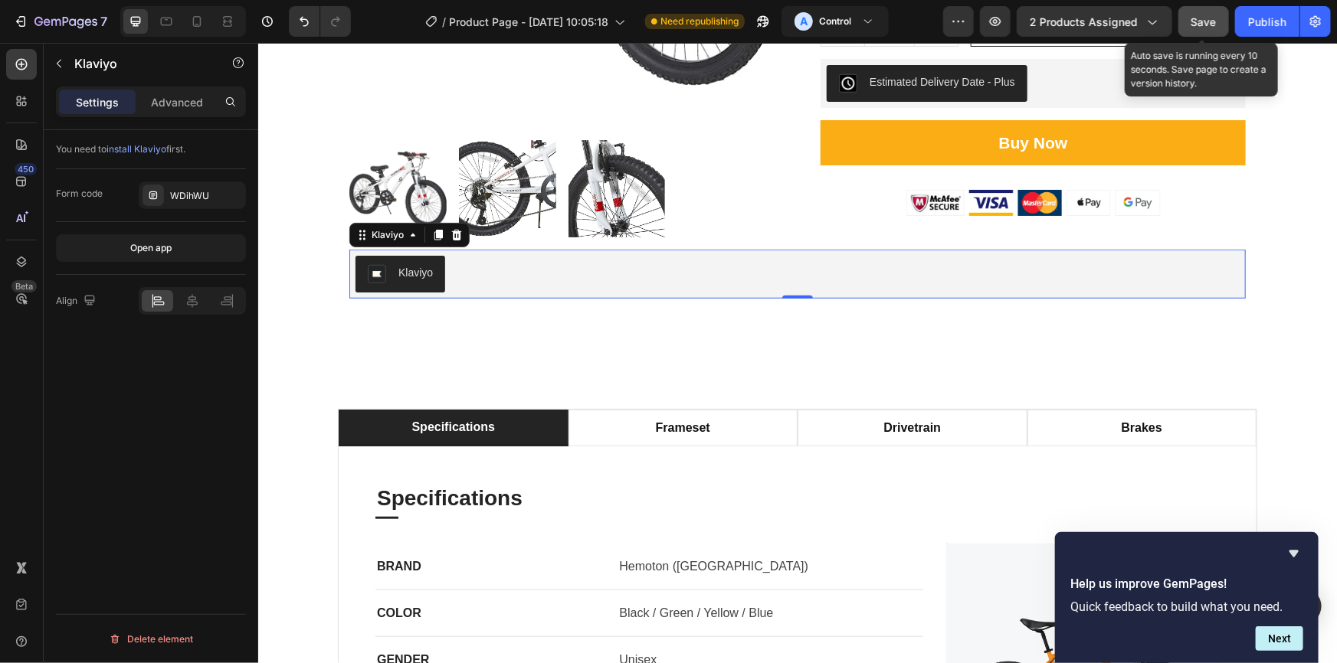
click at [1203, 21] on span "Save" at bounding box center [1203, 21] width 25 height 13
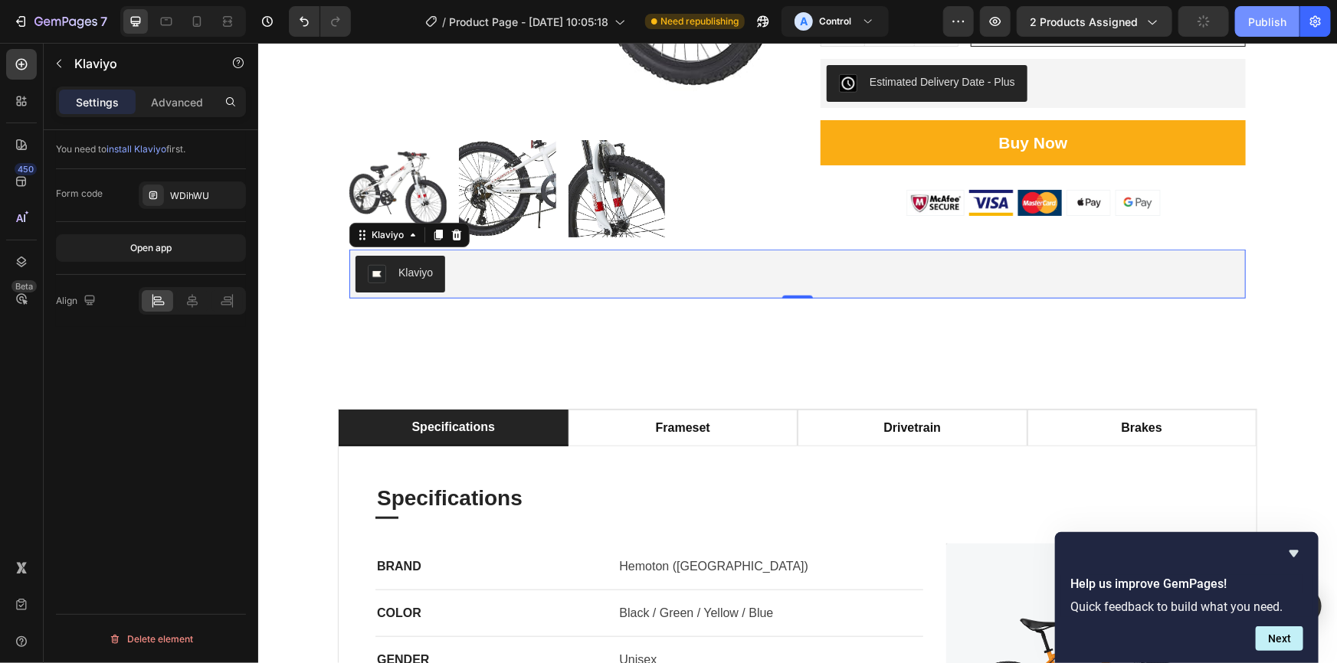
click at [1278, 22] on div "Publish" at bounding box center [1267, 22] width 38 height 16
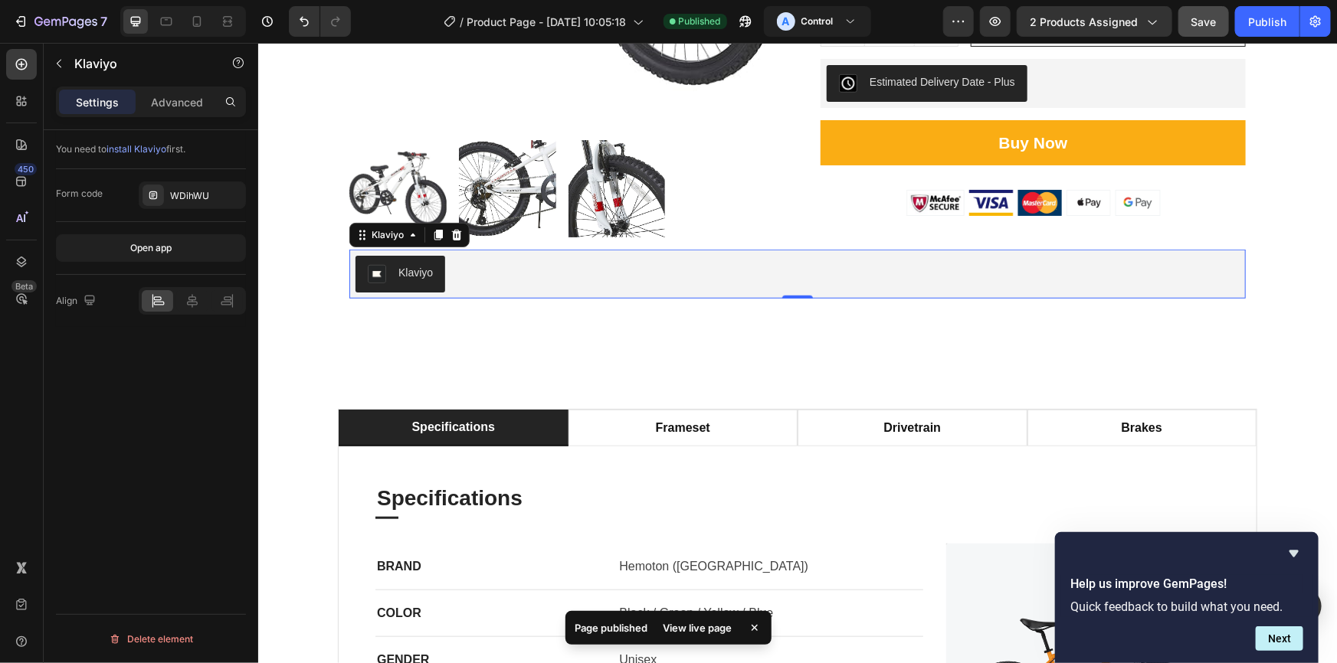
click at [704, 624] on div "View live page" at bounding box center [696, 627] width 87 height 21
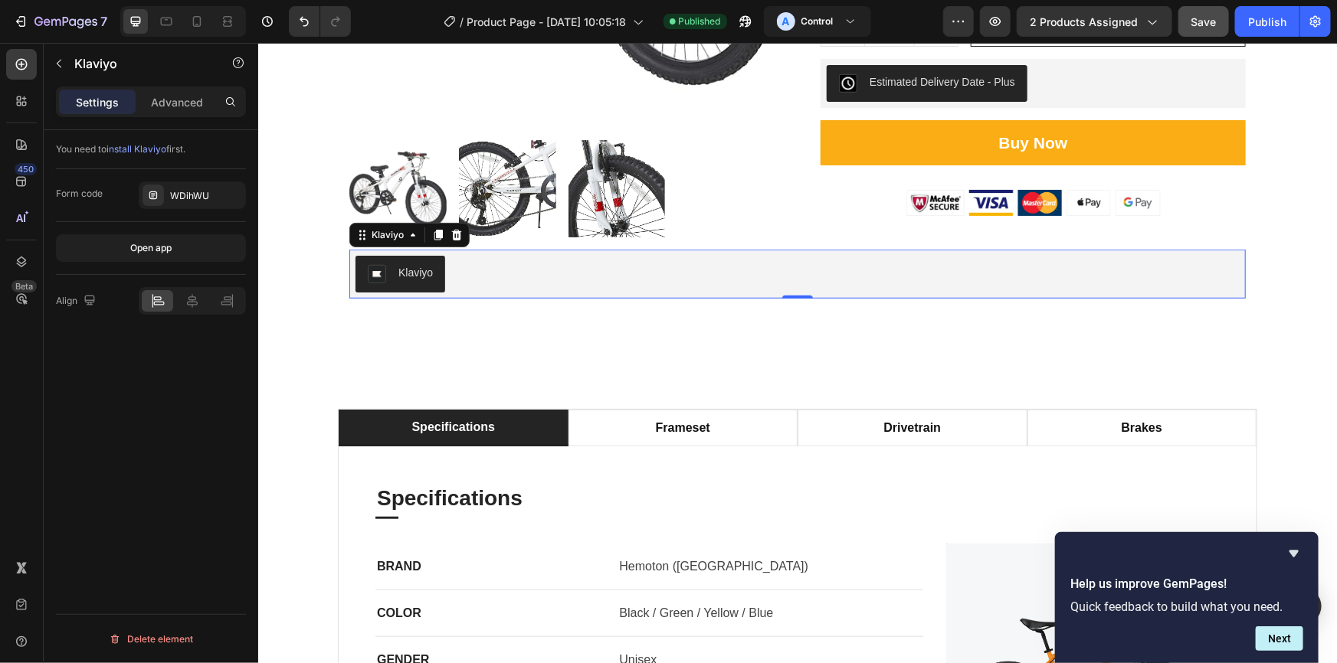
click at [411, 278] on div "Klaviyo" at bounding box center [415, 272] width 34 height 16
click at [185, 185] on div "WDihWU" at bounding box center [192, 196] width 107 height 28
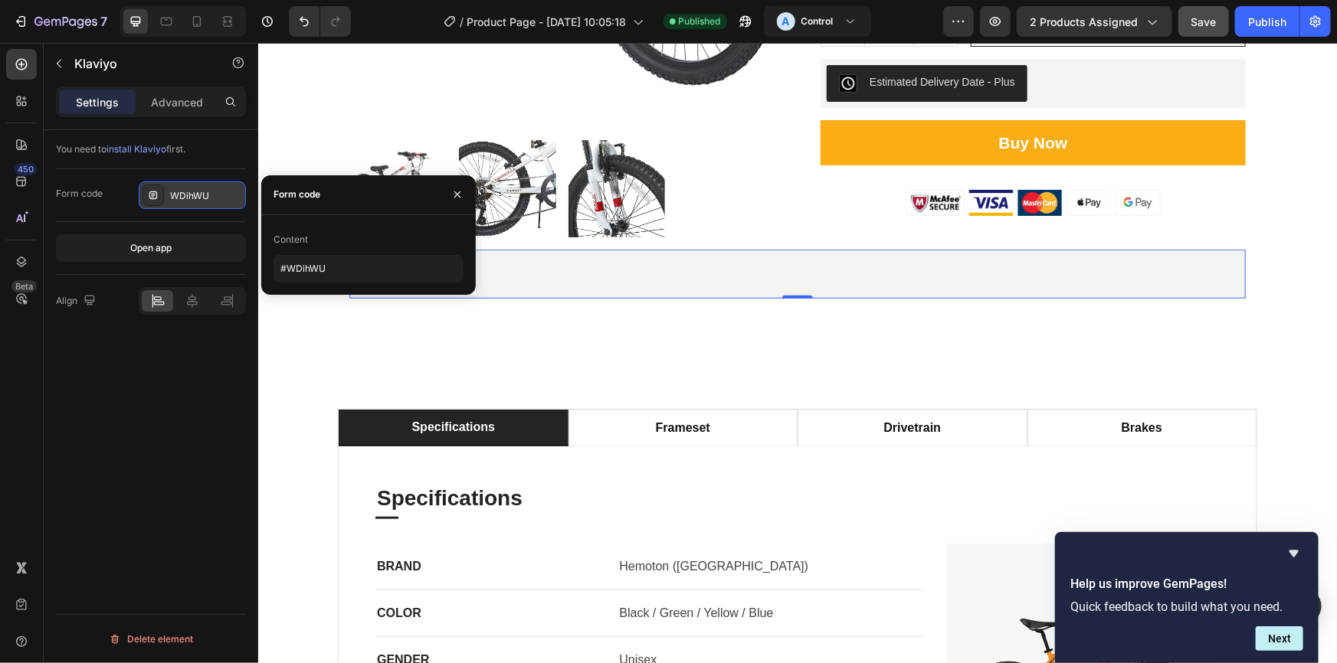
click at [218, 191] on div "WDihWU" at bounding box center [206, 196] width 72 height 14
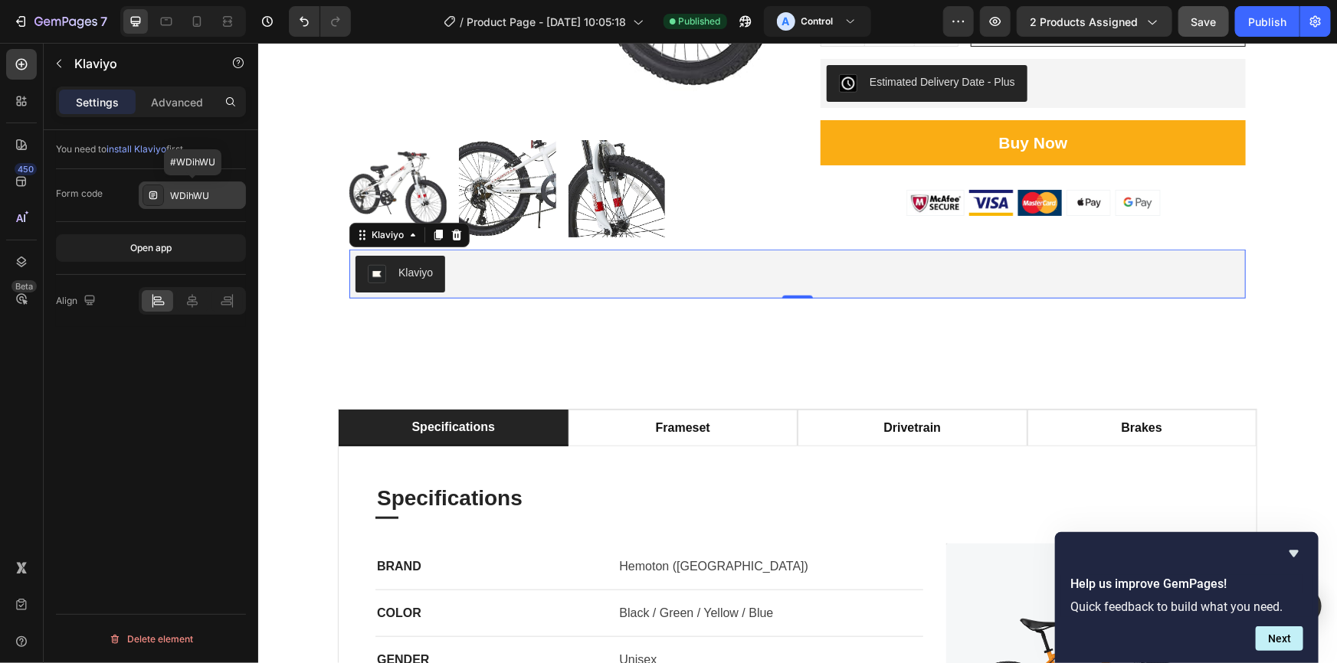
click at [204, 195] on div "WDihWU" at bounding box center [206, 196] width 72 height 14
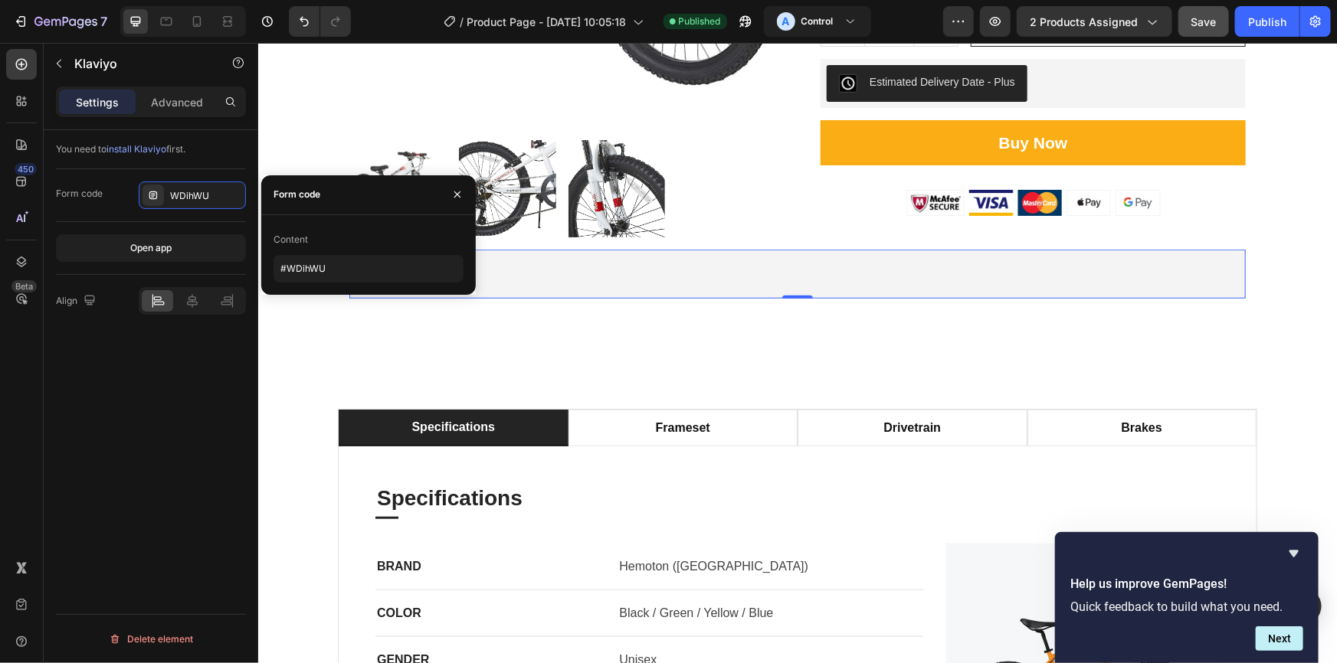
click at [336, 237] on div "Content" at bounding box center [368, 239] width 190 height 25
click at [329, 277] on input "#WDihWU" at bounding box center [368, 269] width 190 height 28
paste input "<div class="klaviyo-form-XbGkbC"></div>"
drag, startPoint x: 356, startPoint y: 270, endPoint x: 250, endPoint y: 277, distance: 105.9
click at [250, 277] on div "450 Beta klavi Sections(0) Elements(0) We couldn’t find any matches for “klavi”…" at bounding box center [129, 353] width 258 height 620
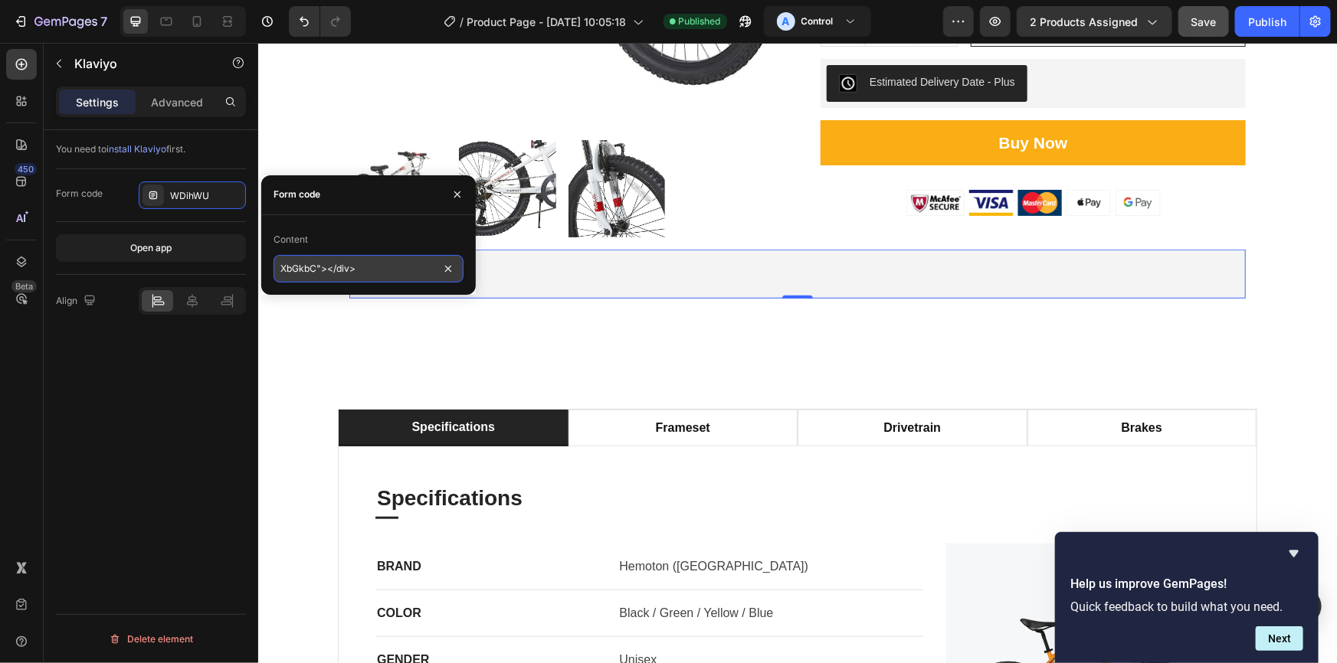
drag, startPoint x: 358, startPoint y: 267, endPoint x: 316, endPoint y: 274, distance: 42.7
click at [316, 274] on input "XbGkbC"></div>" at bounding box center [368, 269] width 190 height 28
type input "XbGkbC"
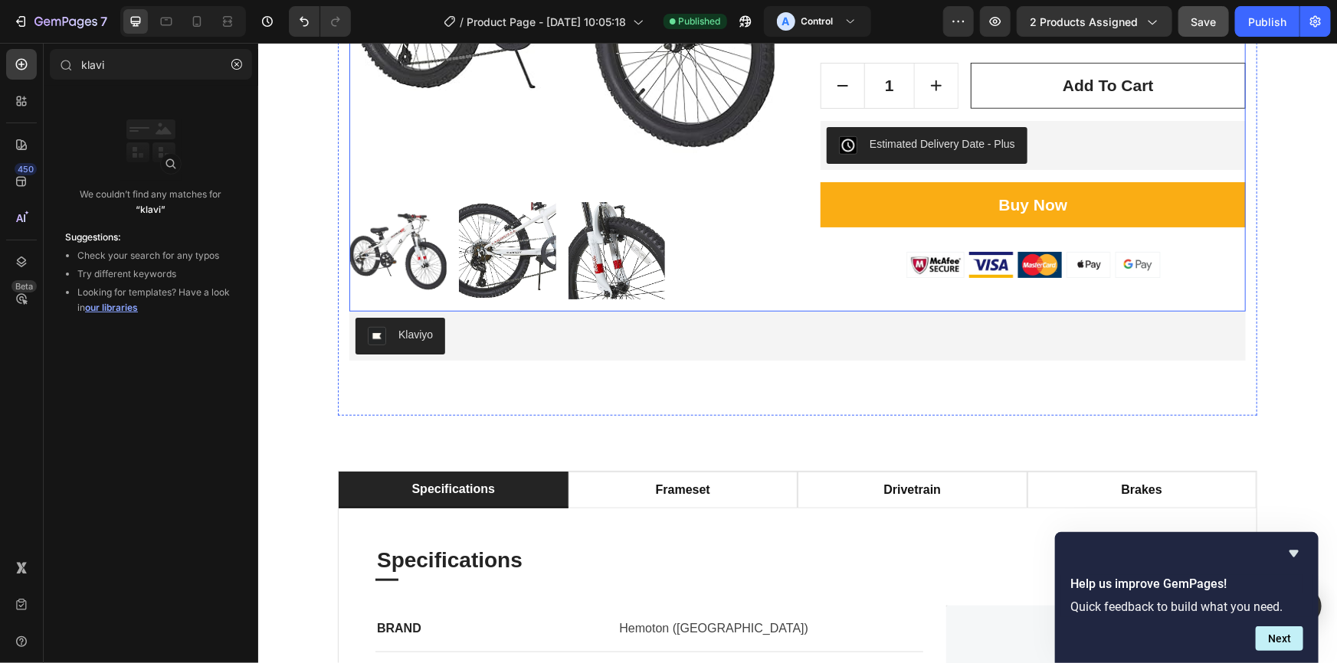
scroll to position [417, 0]
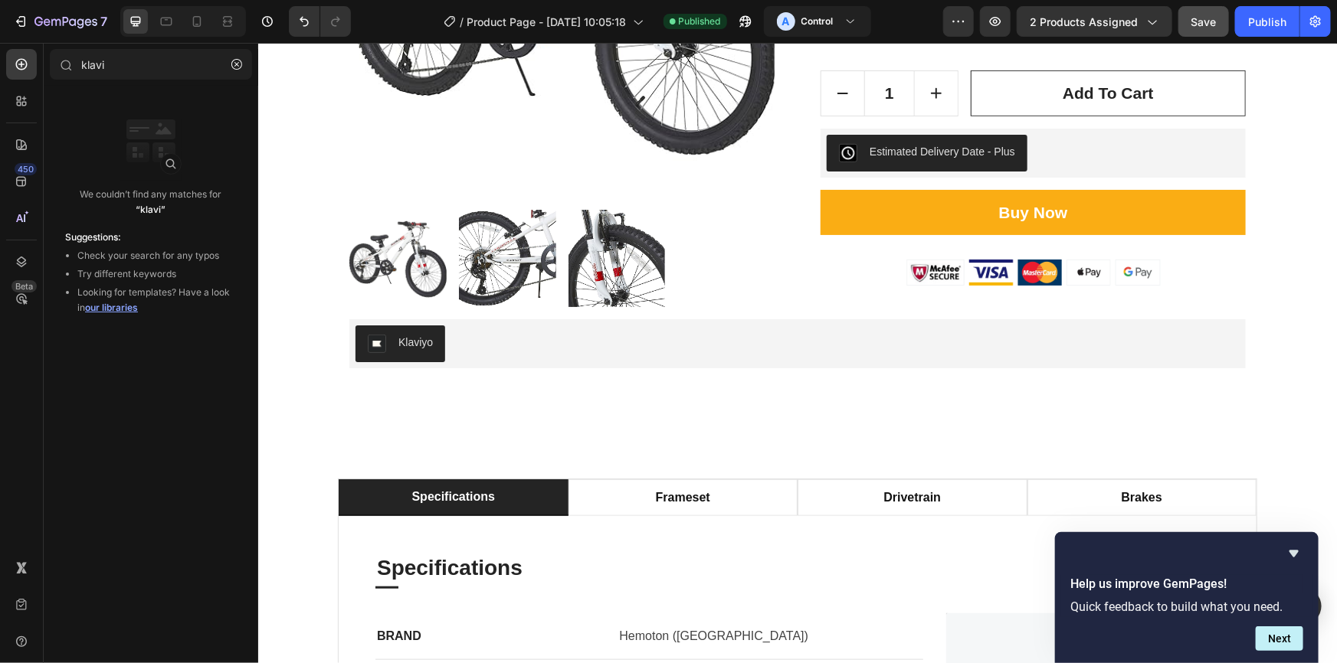
click at [1209, 25] on span "Save" at bounding box center [1203, 21] width 25 height 13
click at [1268, 22] on div "Publish" at bounding box center [1267, 22] width 38 height 16
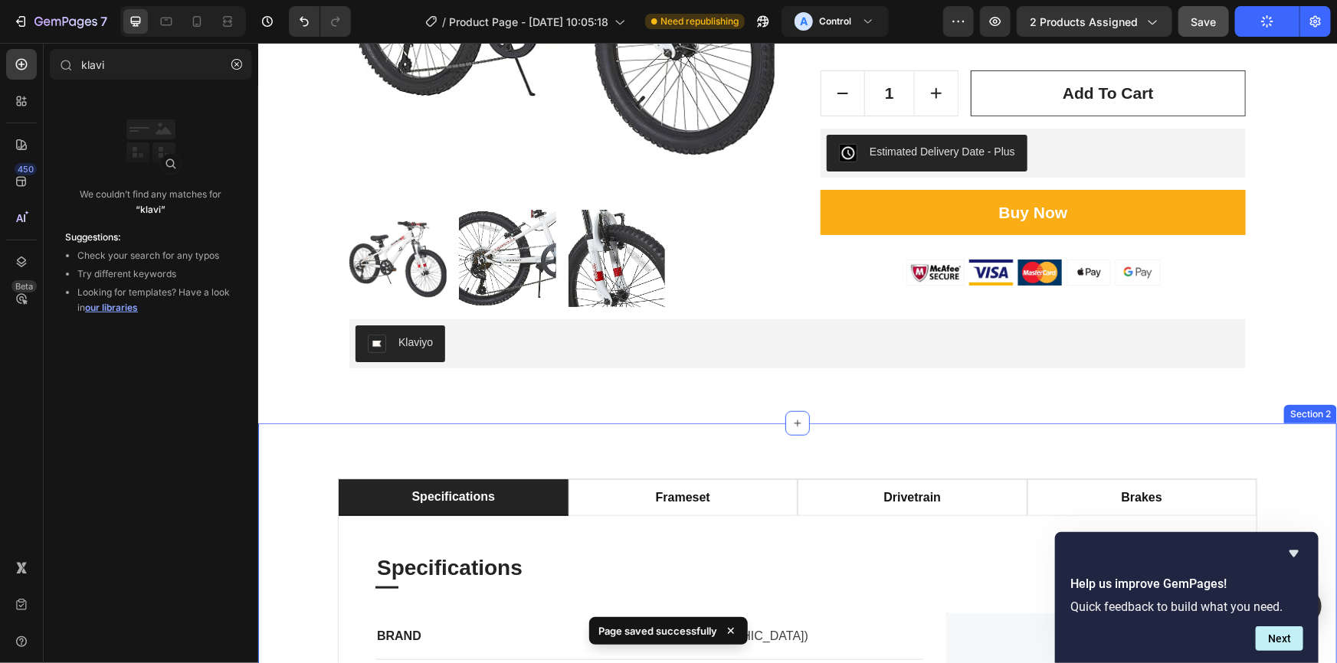
scroll to position [487, 0]
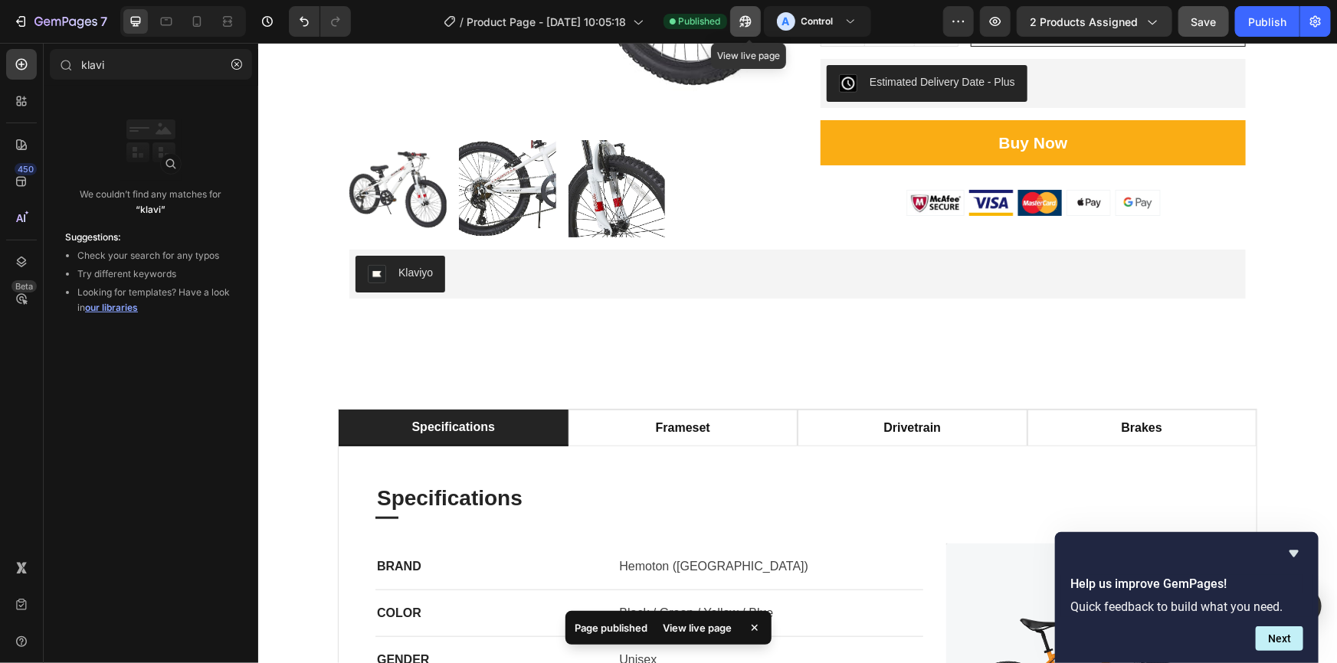
click at [745, 21] on icon "button" at bounding box center [745, 21] width 15 height 15
